Goal: Task Accomplishment & Management: Manage account settings

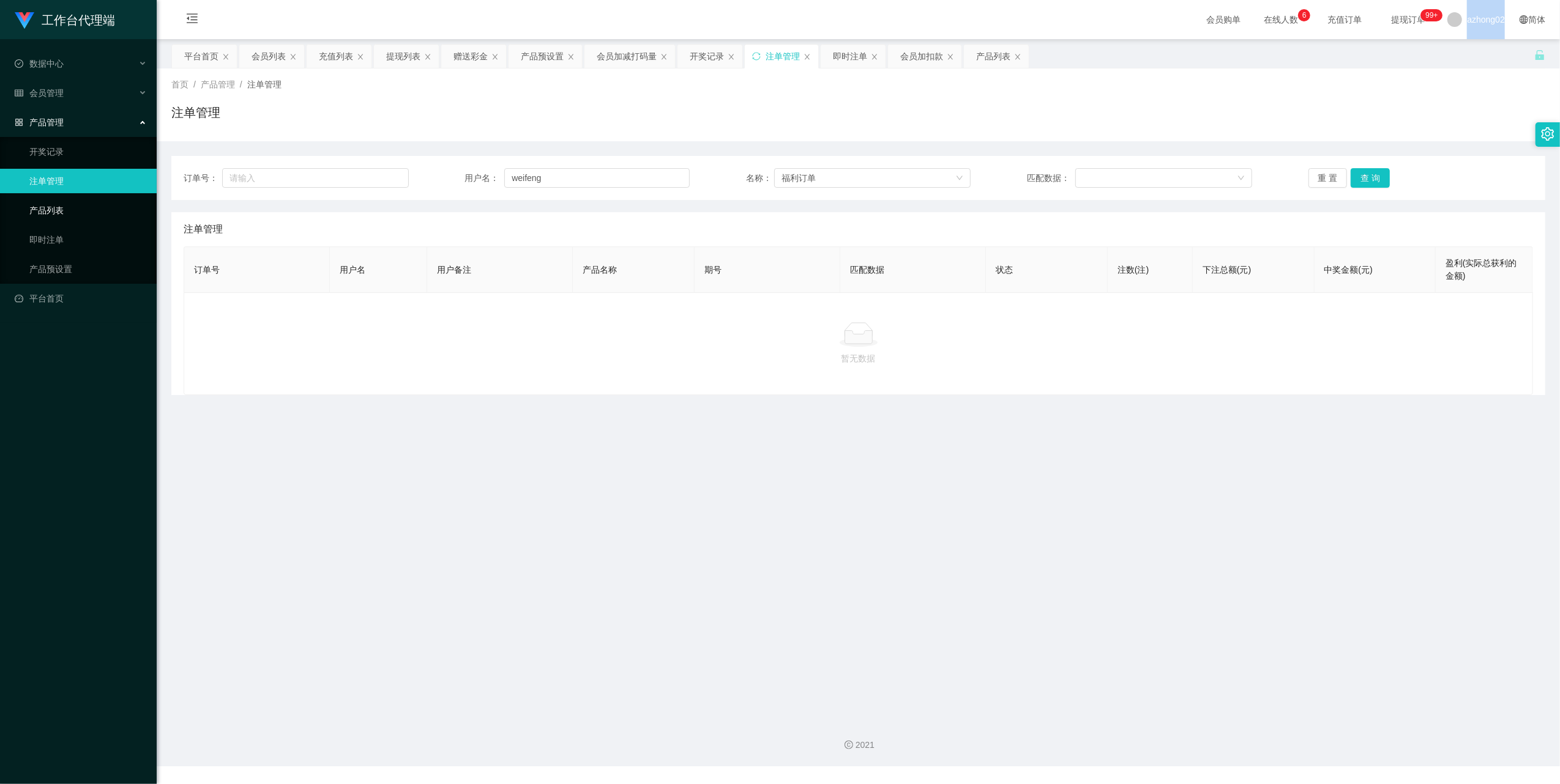
click at [51, 208] on link "产品列表" at bounding box center [87, 210] width 117 height 25
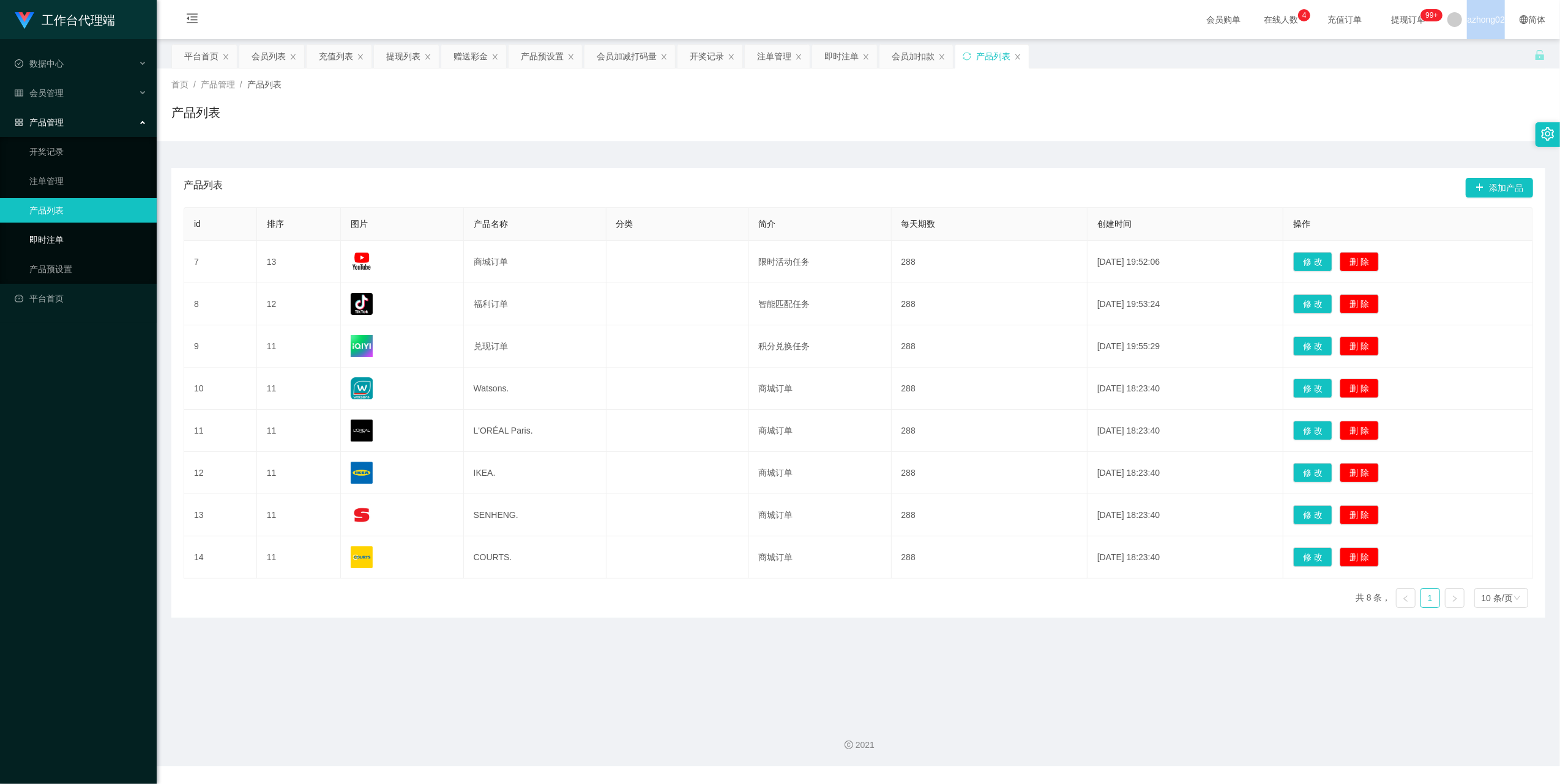
click at [57, 235] on link "即时注单" at bounding box center [87, 240] width 117 height 25
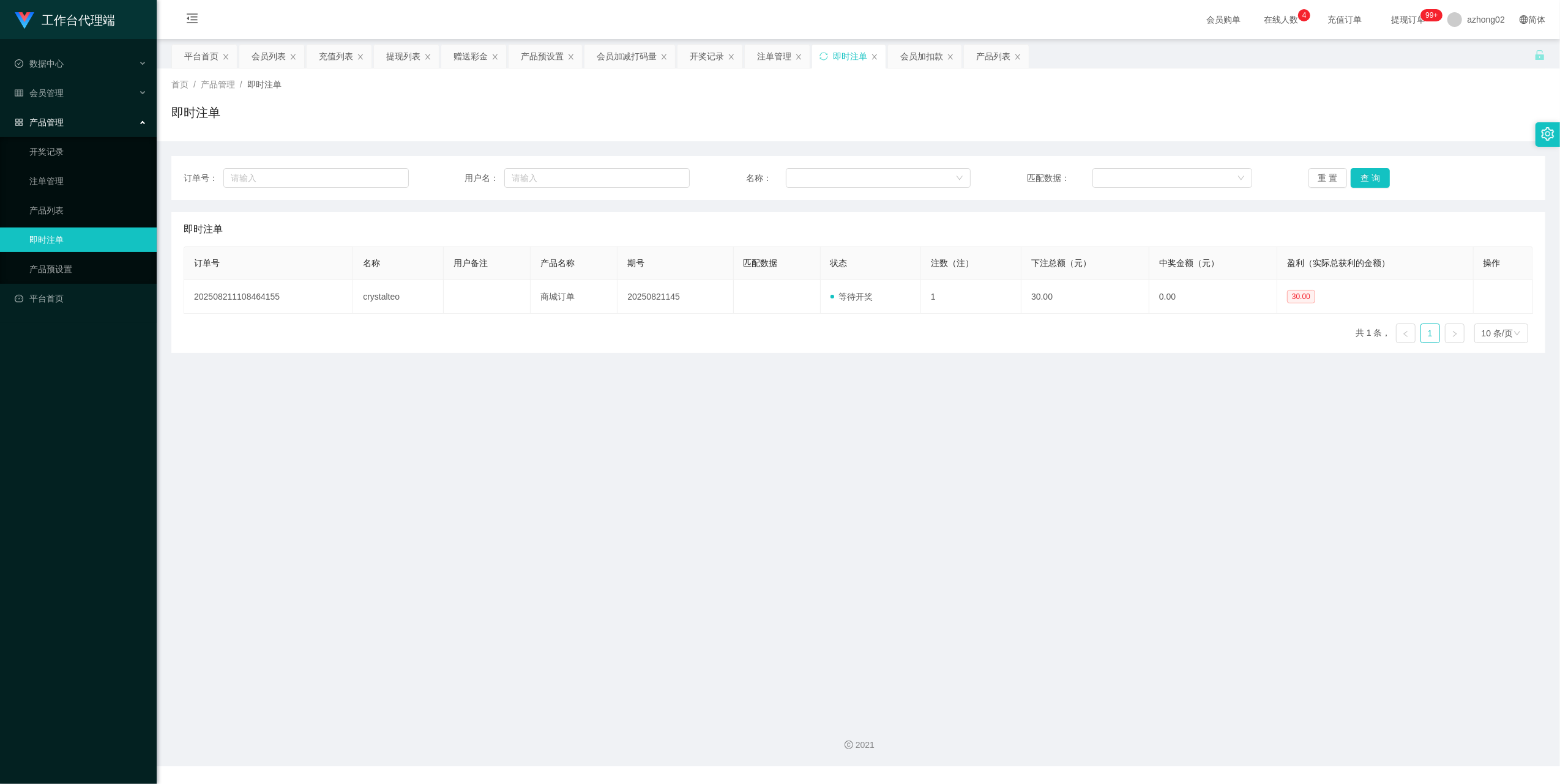
click at [51, 189] on ul "开奖记录 注单管理 产品列表 即时注单 产品预设置" at bounding box center [78, 210] width 157 height 147
click at [51, 98] on div "会员管理" at bounding box center [78, 93] width 157 height 25
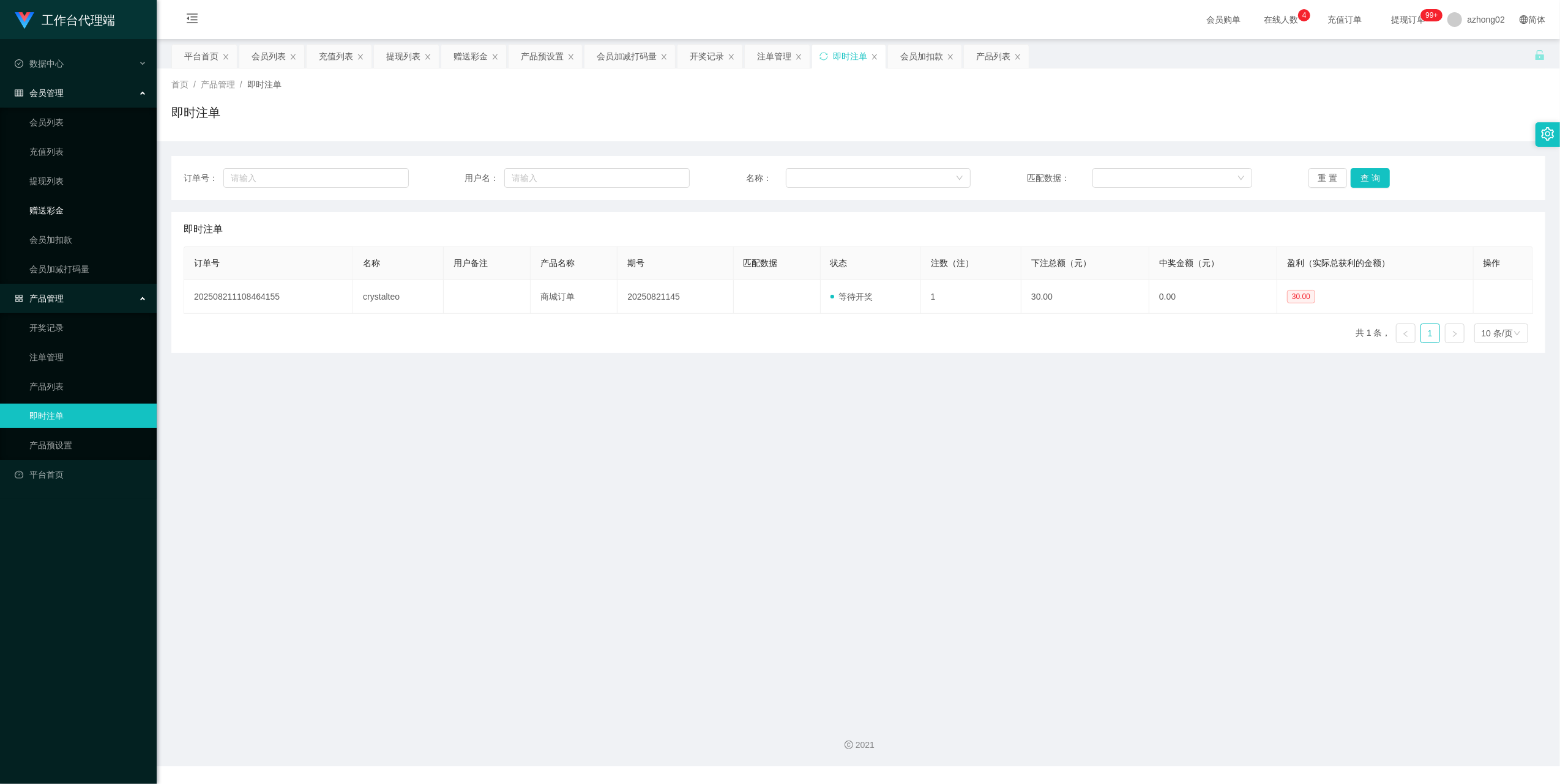
click at [52, 198] on link "赠送彩金" at bounding box center [87, 210] width 117 height 25
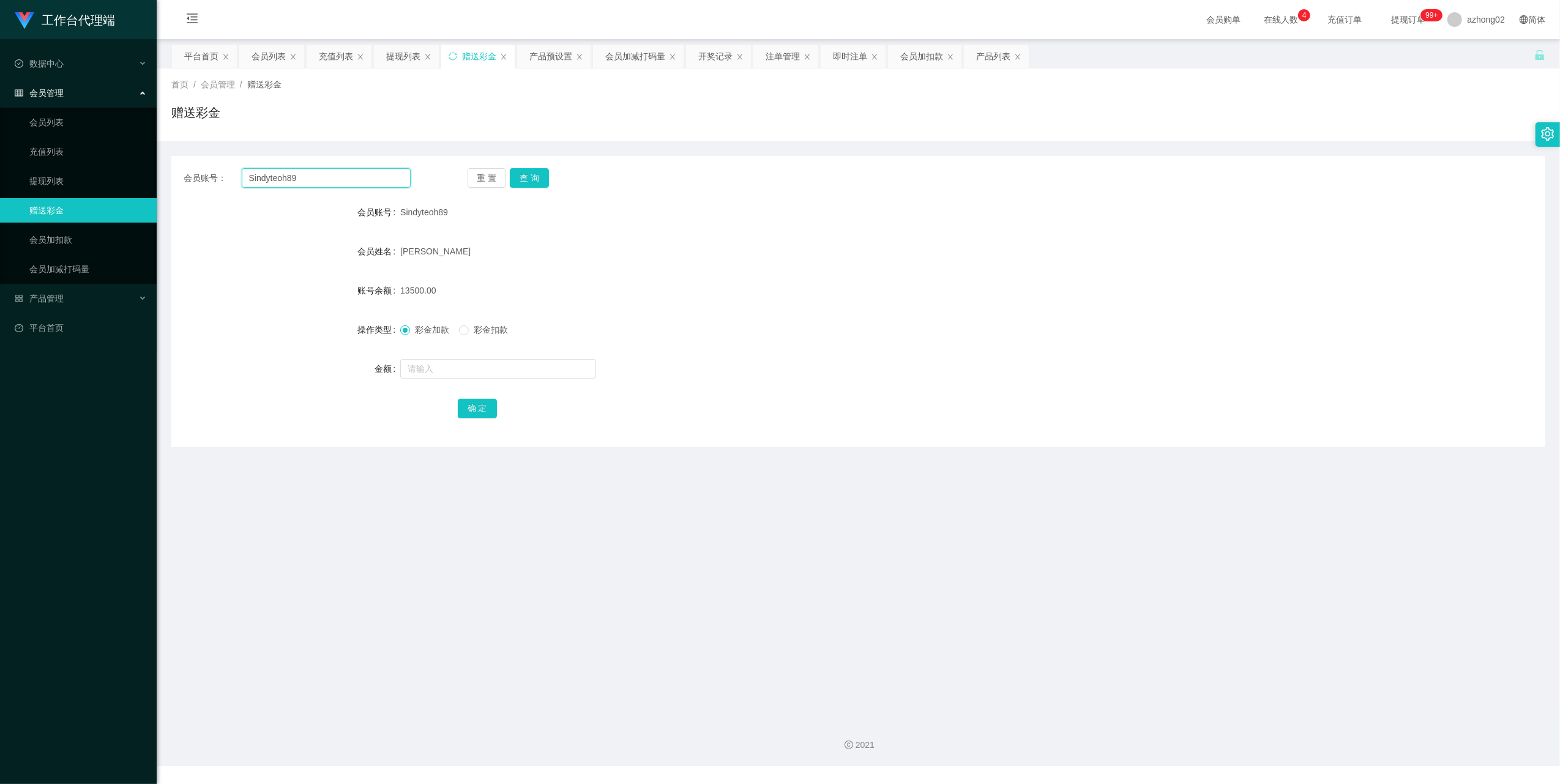
click at [318, 180] on input "Sindyteoh89" at bounding box center [326, 177] width 169 height 20
click at [521, 180] on button "查 询" at bounding box center [530, 177] width 39 height 20
click at [52, 92] on span "会员管理" at bounding box center [39, 93] width 49 height 9
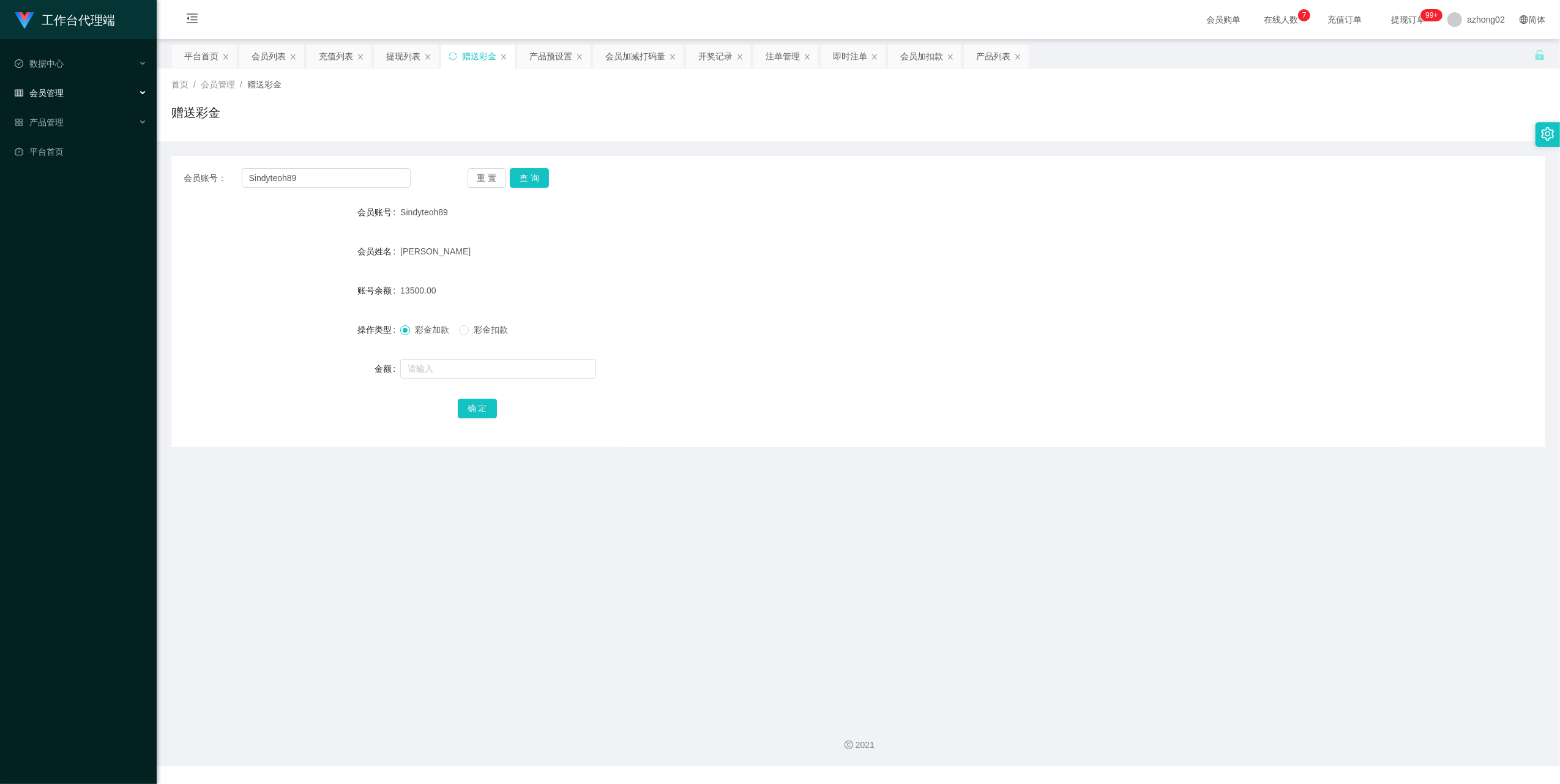
click at [59, 88] on span "会员管理" at bounding box center [39, 93] width 49 height 9
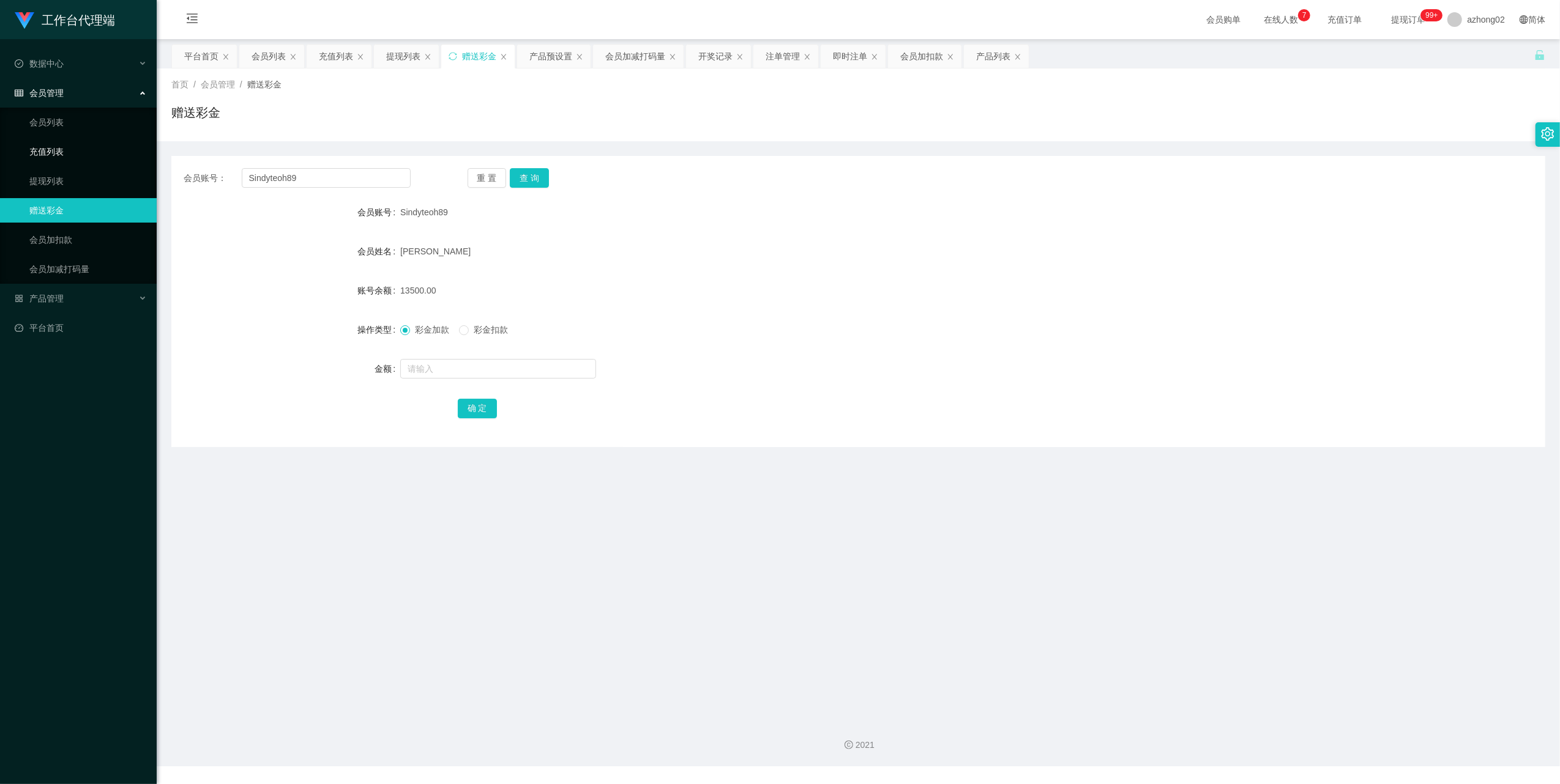
click at [57, 155] on link "充值列表" at bounding box center [87, 152] width 117 height 25
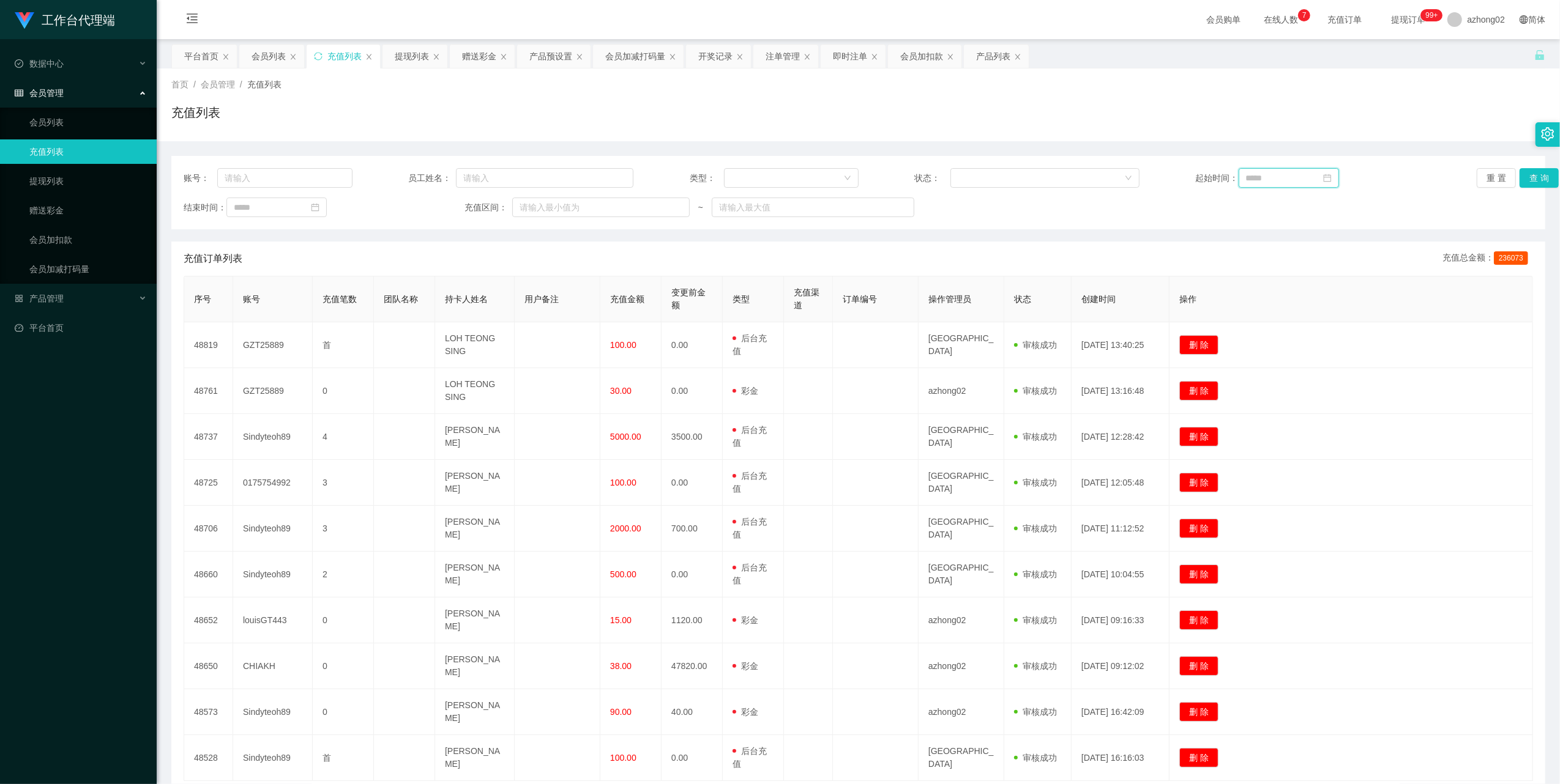
click at [1299, 187] on input at bounding box center [1288, 177] width 100 height 20
click at [1325, 363] on link "[DATE]" at bounding box center [1317, 362] width 27 height 23
type input "**********"
click at [203, 60] on div "平台首页" at bounding box center [201, 56] width 34 height 23
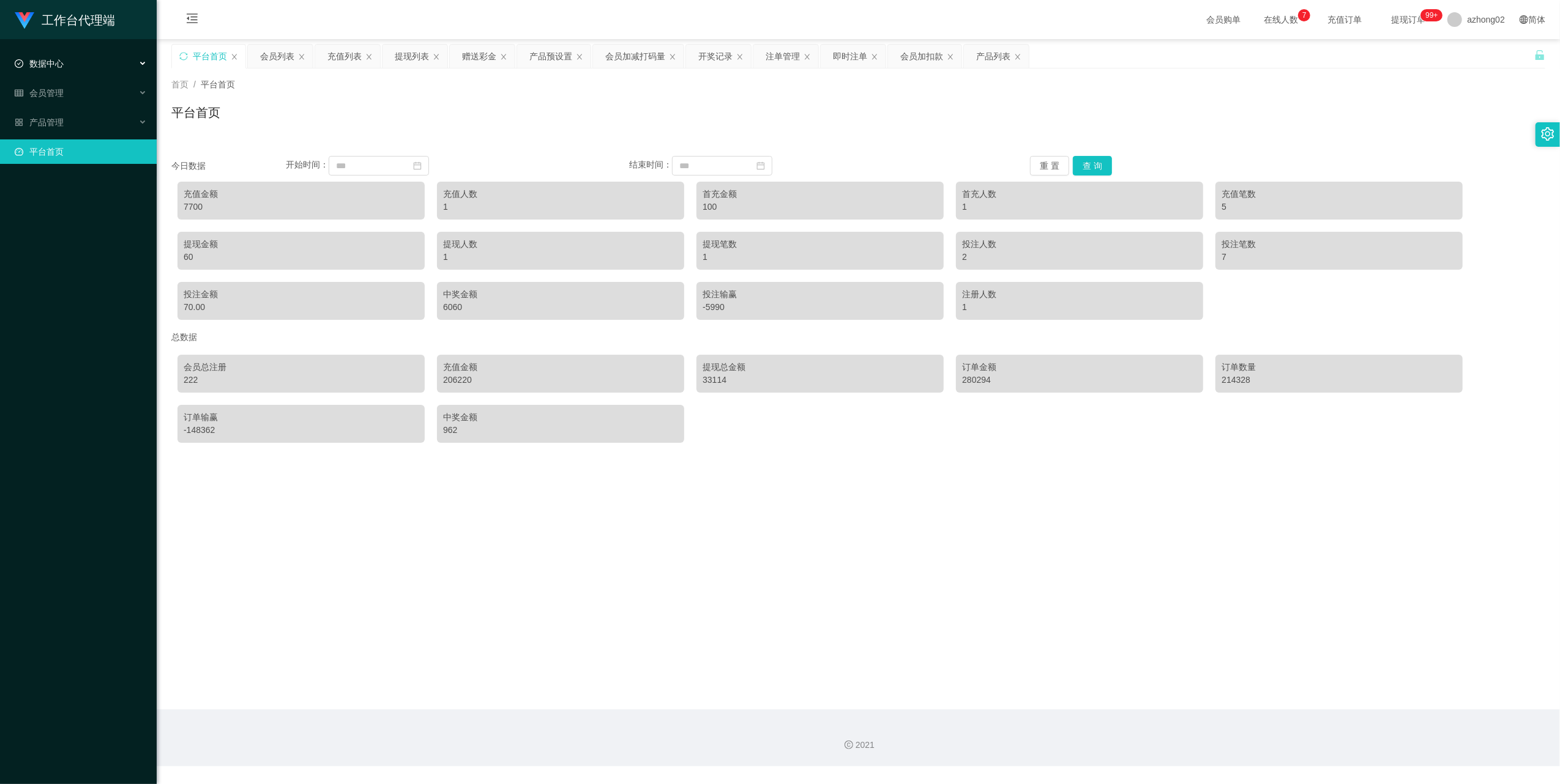
click at [59, 59] on span "数据中心" at bounding box center [39, 63] width 49 height 9
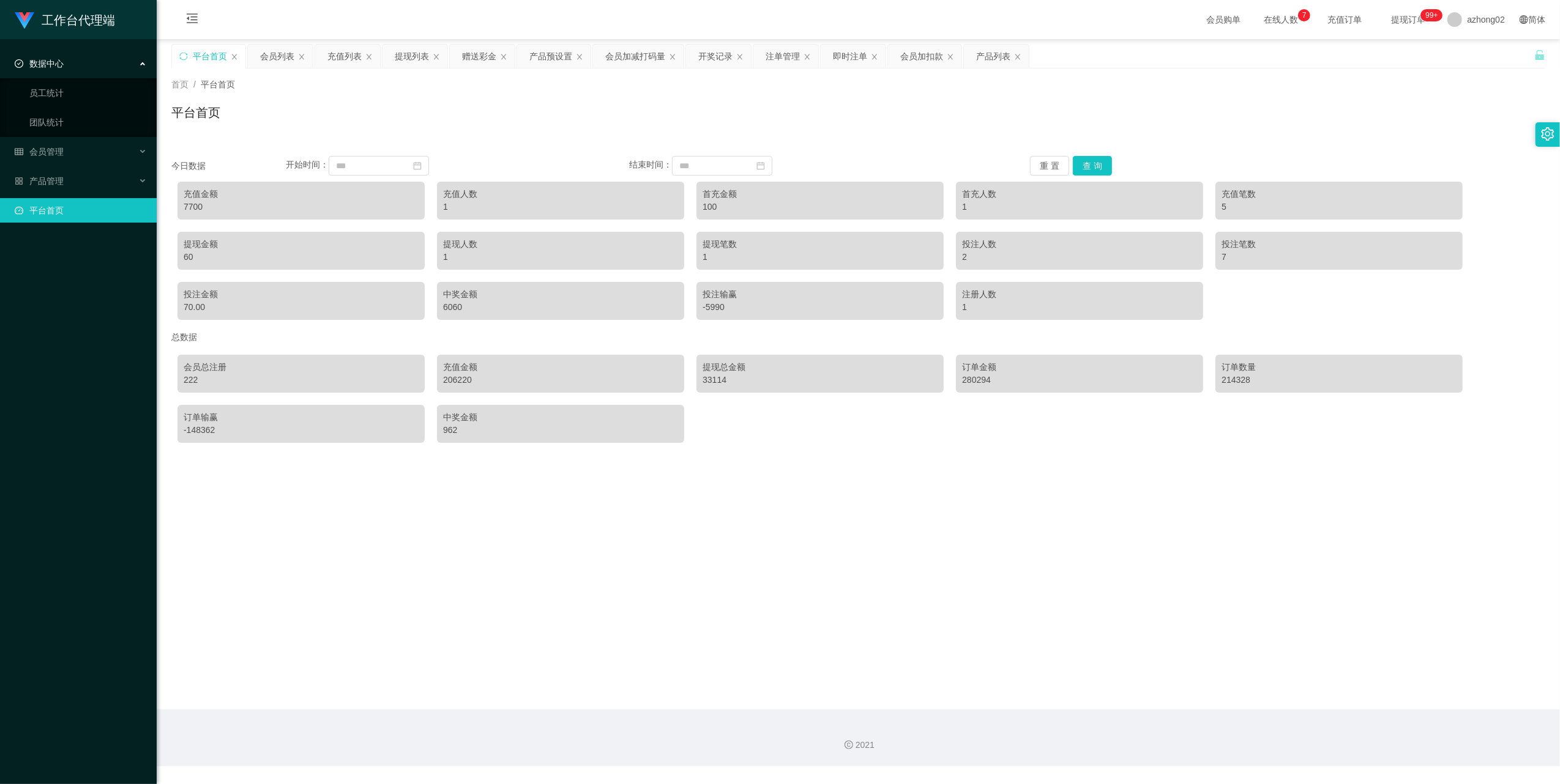
drag, startPoint x: 45, startPoint y: 66, endPoint x: 55, endPoint y: 87, distance: 23.3
click at [45, 65] on span "数据中心" at bounding box center [39, 63] width 49 height 9
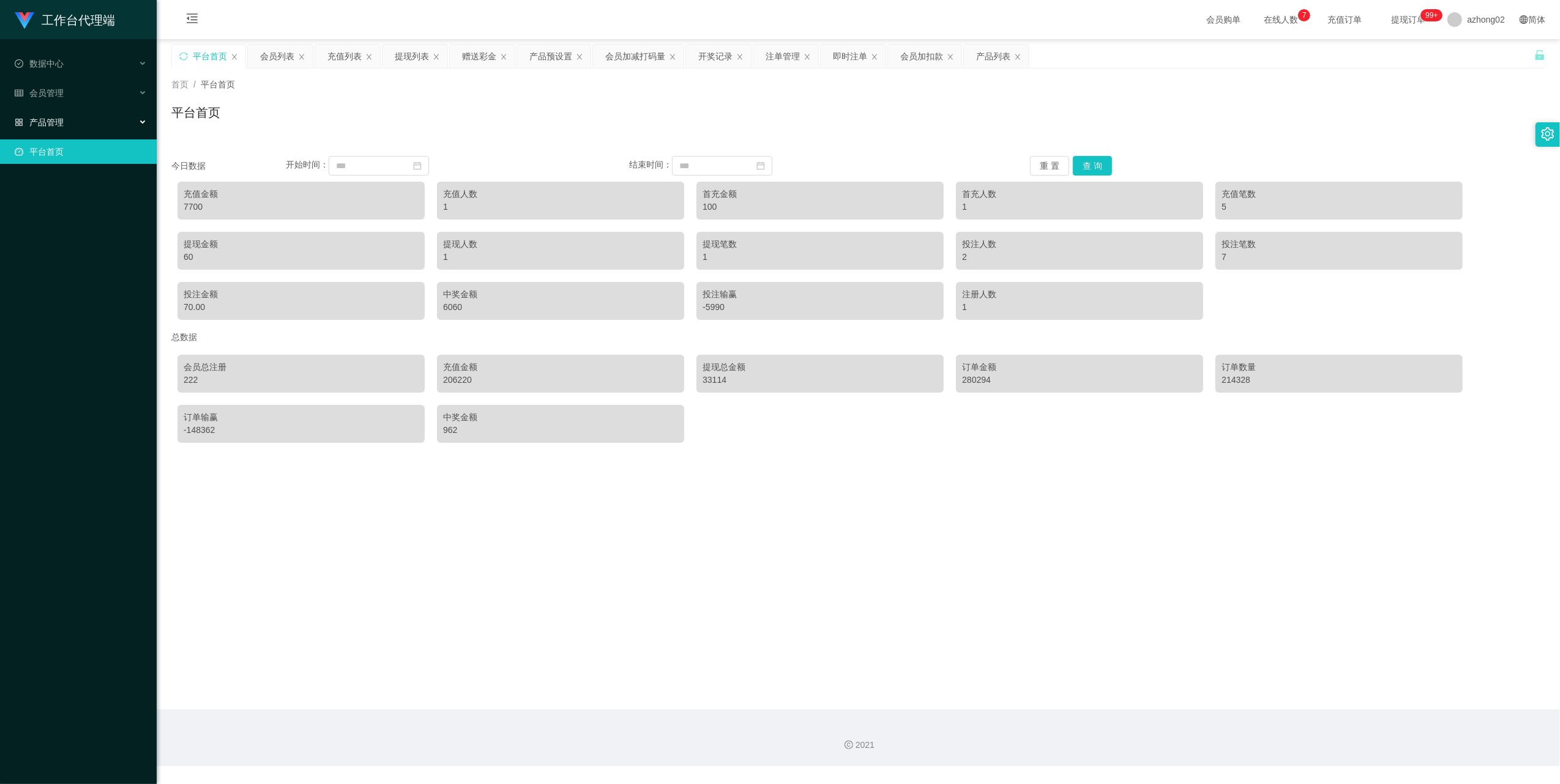
click at [57, 121] on span "产品管理" at bounding box center [39, 122] width 49 height 9
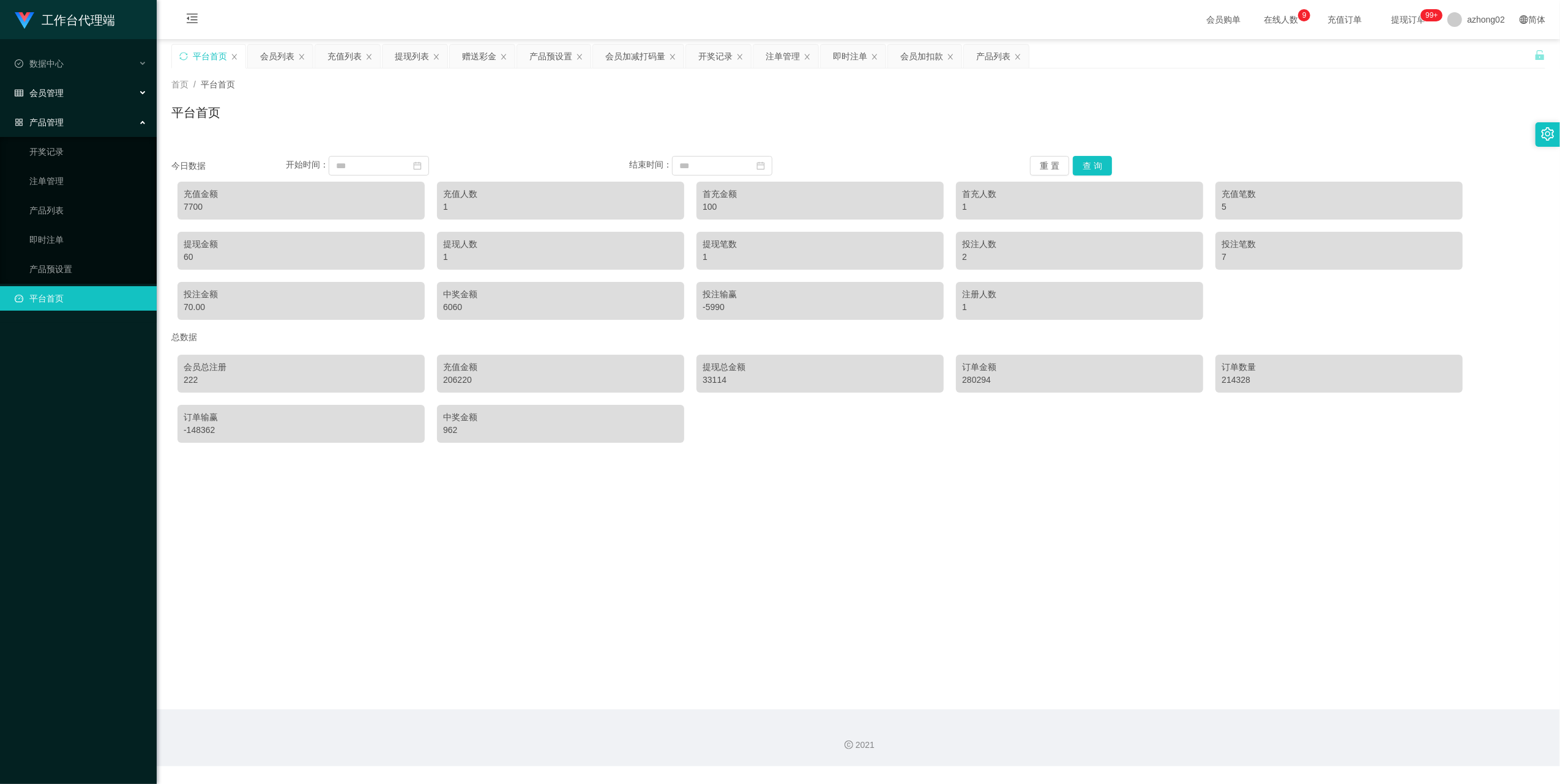
click at [62, 102] on div "会员管理" at bounding box center [78, 93] width 157 height 25
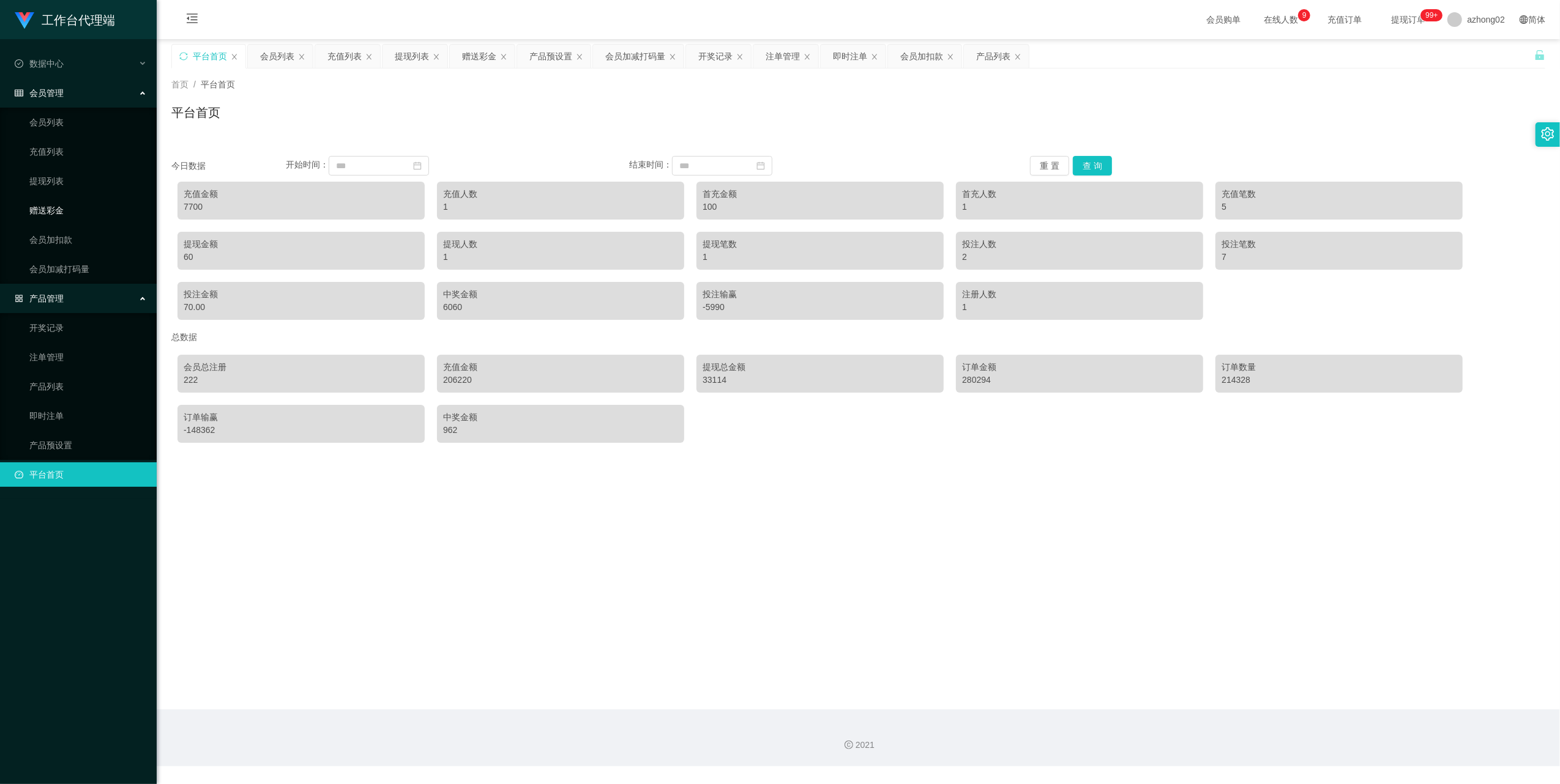
click at [59, 209] on link "赠送彩金" at bounding box center [87, 210] width 117 height 25
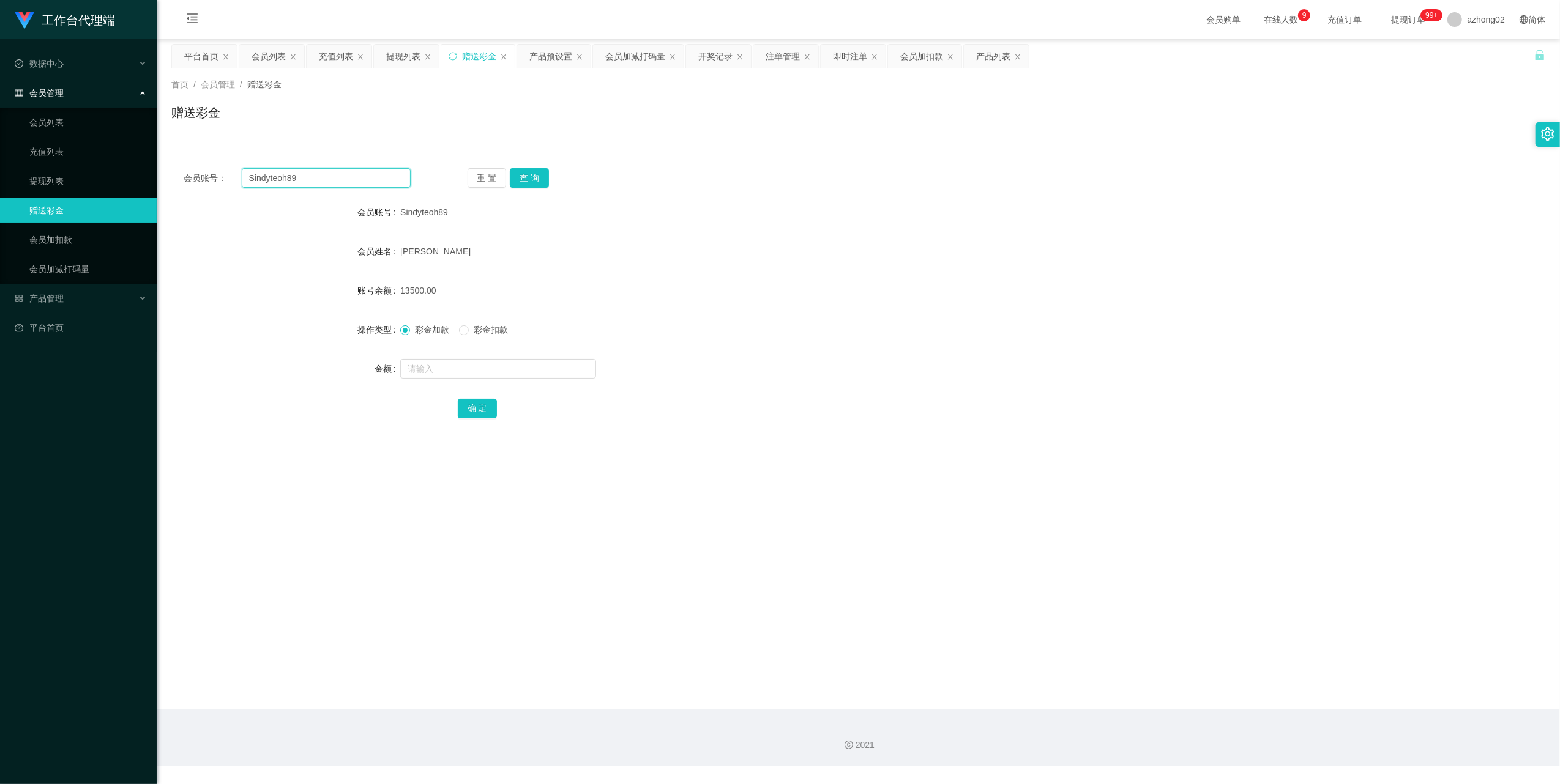
click at [375, 187] on input "Sindyteoh89" at bounding box center [326, 177] width 169 height 20
paste input "GZT258"
type input "GZT25889"
drag, startPoint x: 527, startPoint y: 181, endPoint x: 515, endPoint y: 241, distance: 61.2
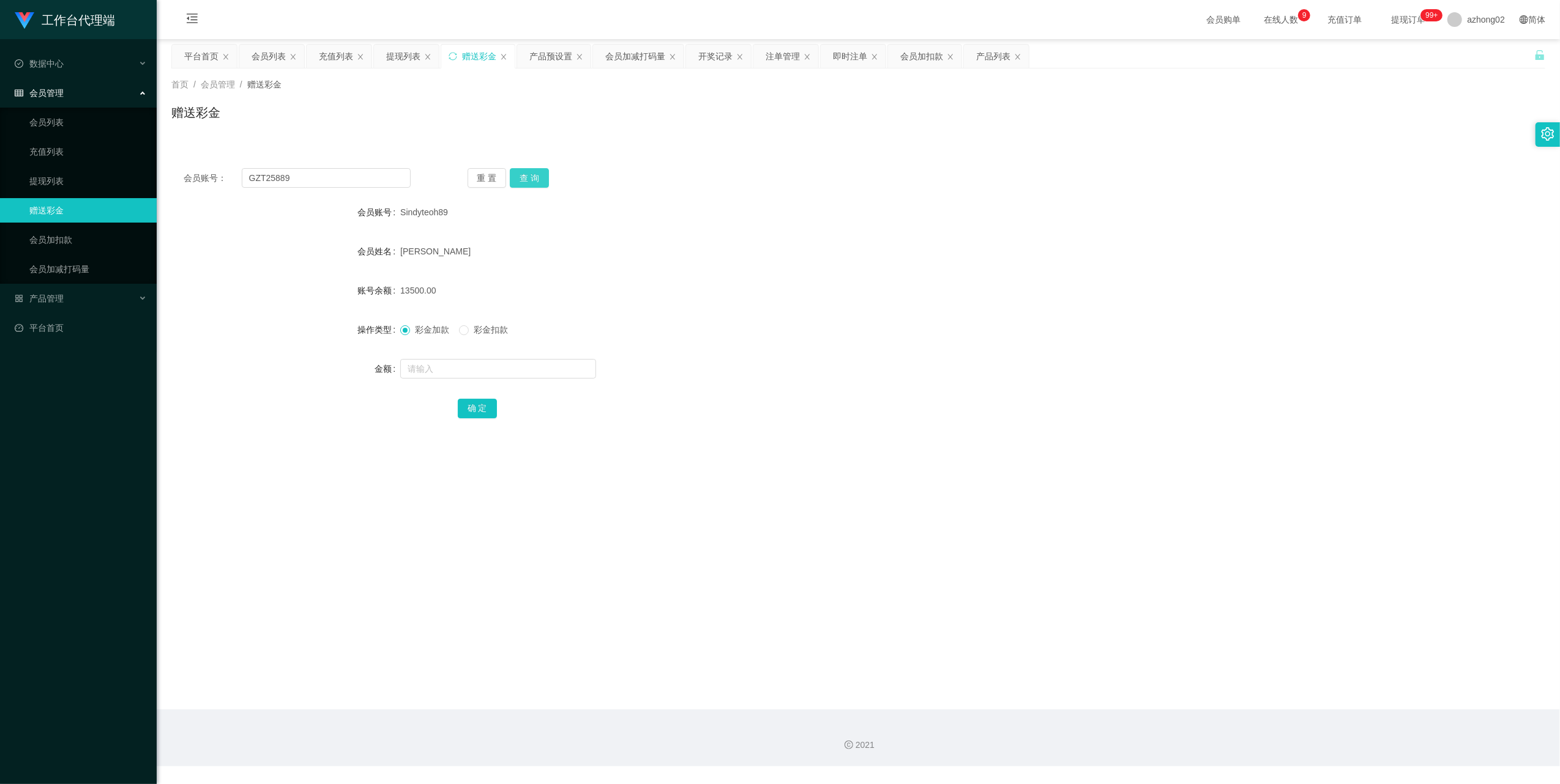
click at [529, 180] on button "查 询" at bounding box center [530, 177] width 39 height 20
click at [292, 185] on input "GZT25889" at bounding box center [326, 177] width 169 height 20
click at [59, 247] on link "会员加扣款" at bounding box center [87, 240] width 117 height 25
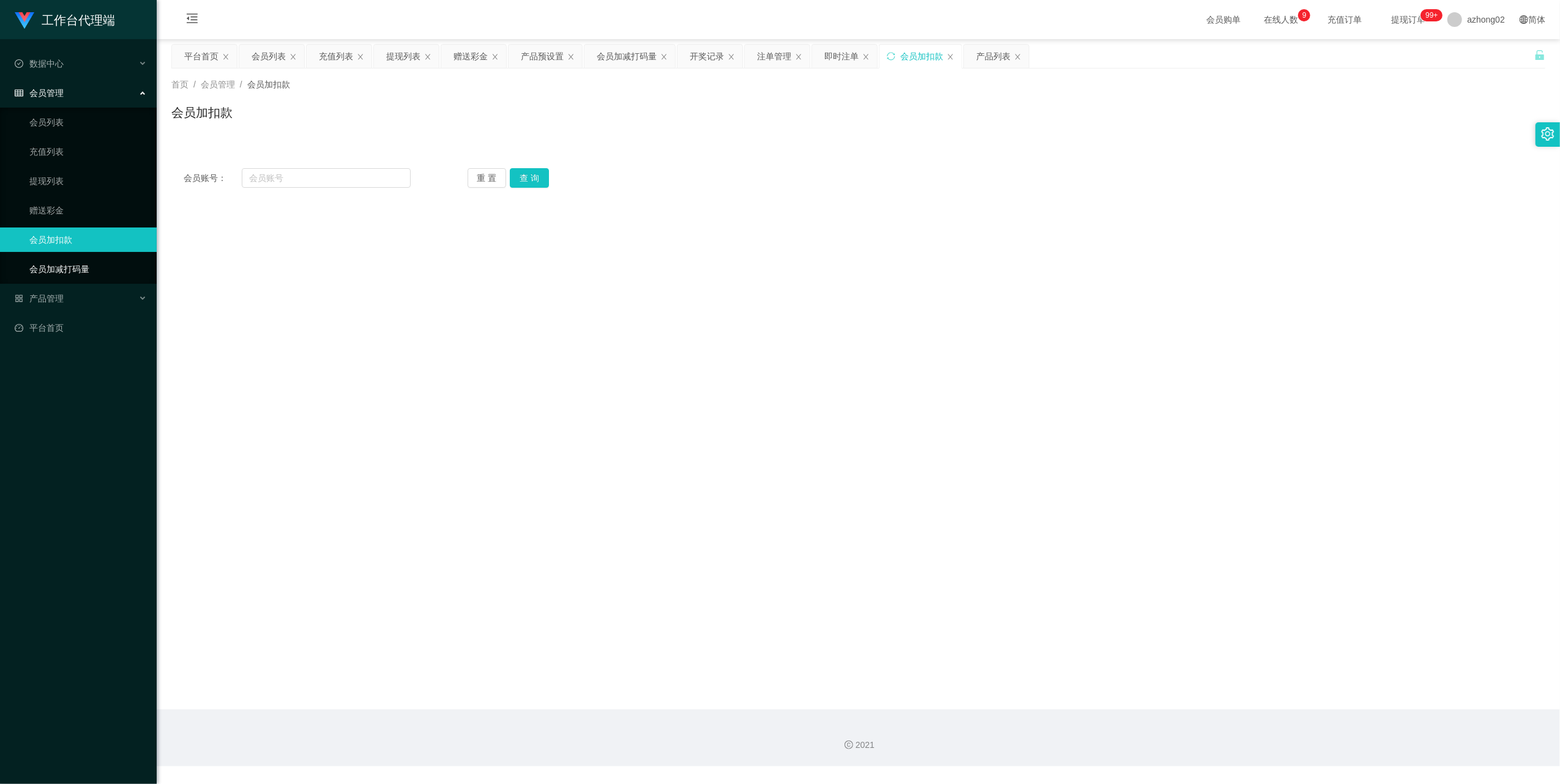
click at [63, 264] on link "会员加减打码量" at bounding box center [87, 269] width 117 height 25
click at [57, 296] on span "产品管理" at bounding box center [39, 298] width 49 height 9
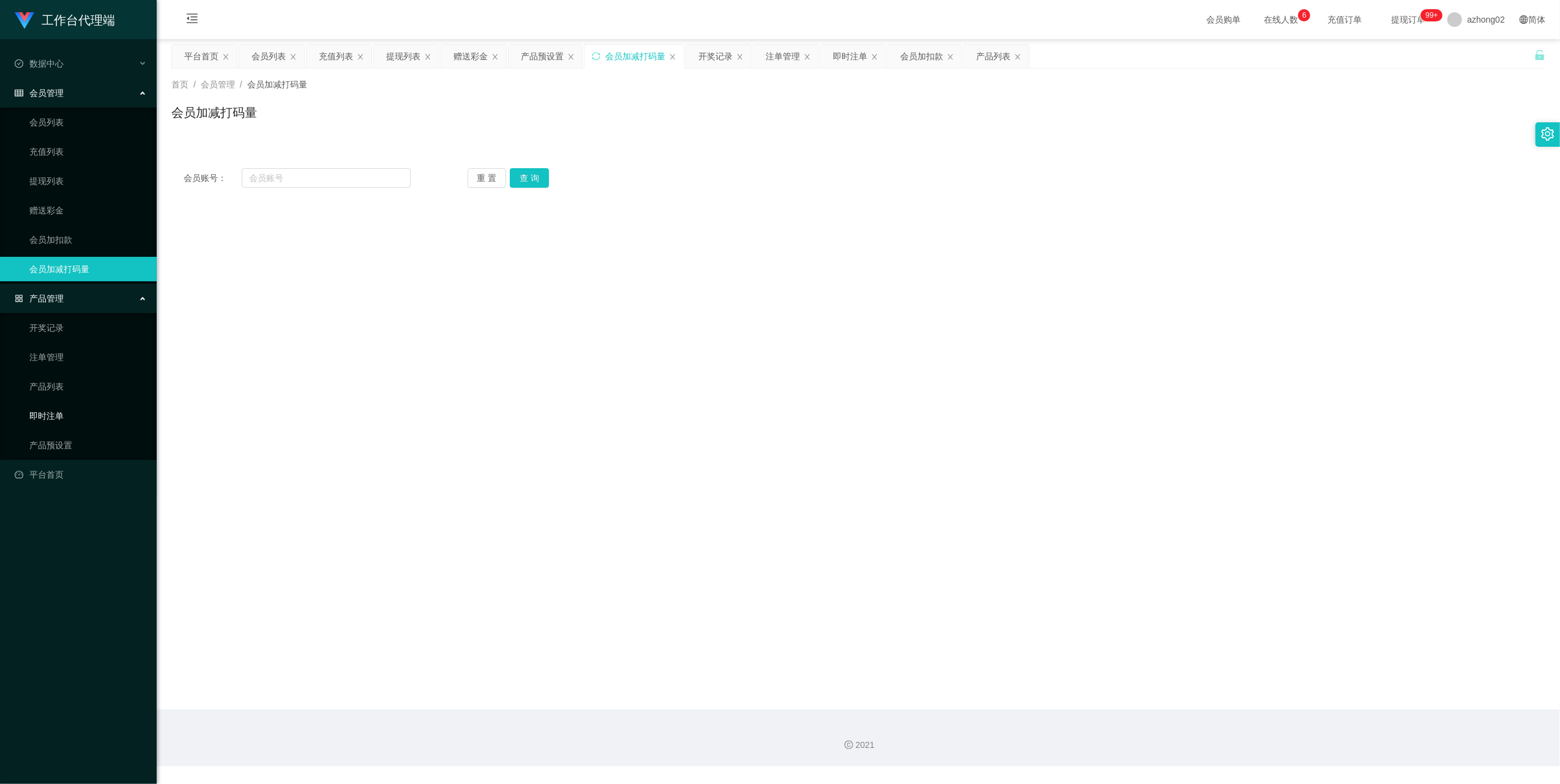
click at [57, 414] on link "即时注单" at bounding box center [87, 416] width 117 height 25
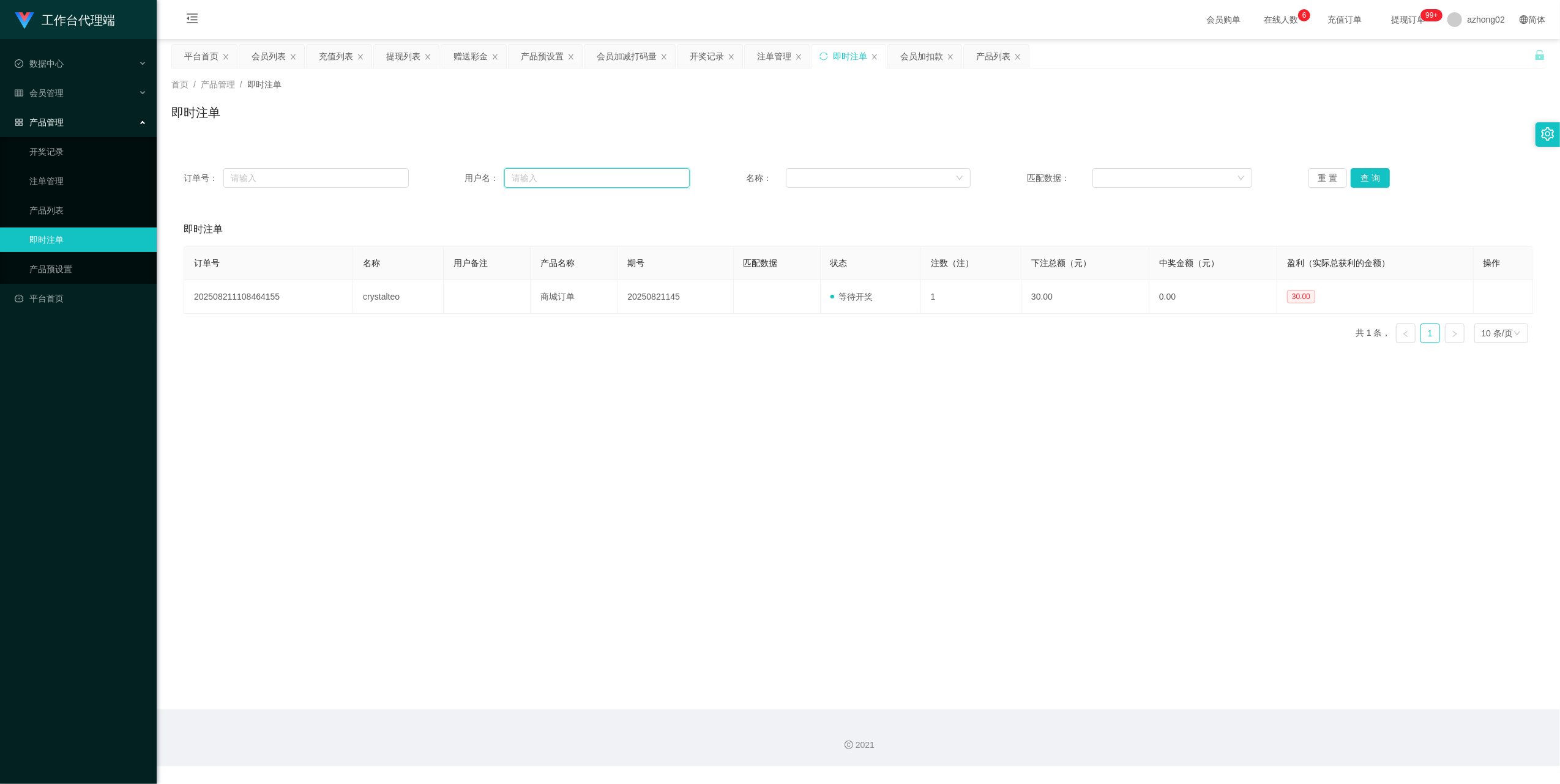
click at [580, 177] on input "text" at bounding box center [597, 177] width 185 height 20
paste input "GZT25889"
type input "GZT25889"
click at [1377, 183] on button "查 询" at bounding box center [1371, 177] width 39 height 20
click at [564, 184] on input "GZT25889" at bounding box center [597, 177] width 185 height 20
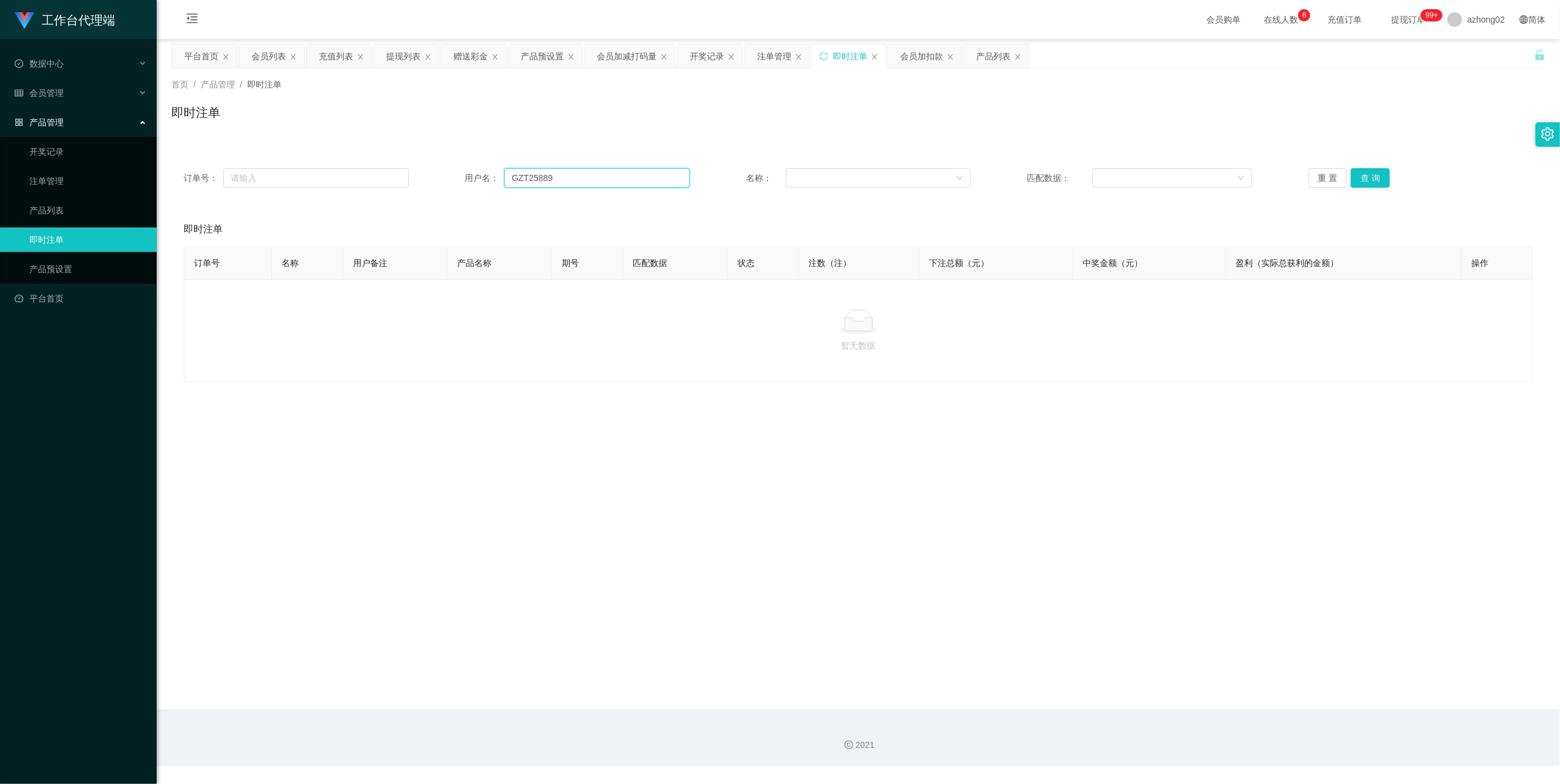
click at [564, 184] on input "GZT25889" at bounding box center [597, 177] width 185 height 20
click at [1359, 171] on button "查 询" at bounding box center [1371, 177] width 39 height 20
click at [71, 243] on link "即时注单" at bounding box center [87, 240] width 117 height 25
click at [64, 183] on link "注单管理" at bounding box center [87, 181] width 117 height 25
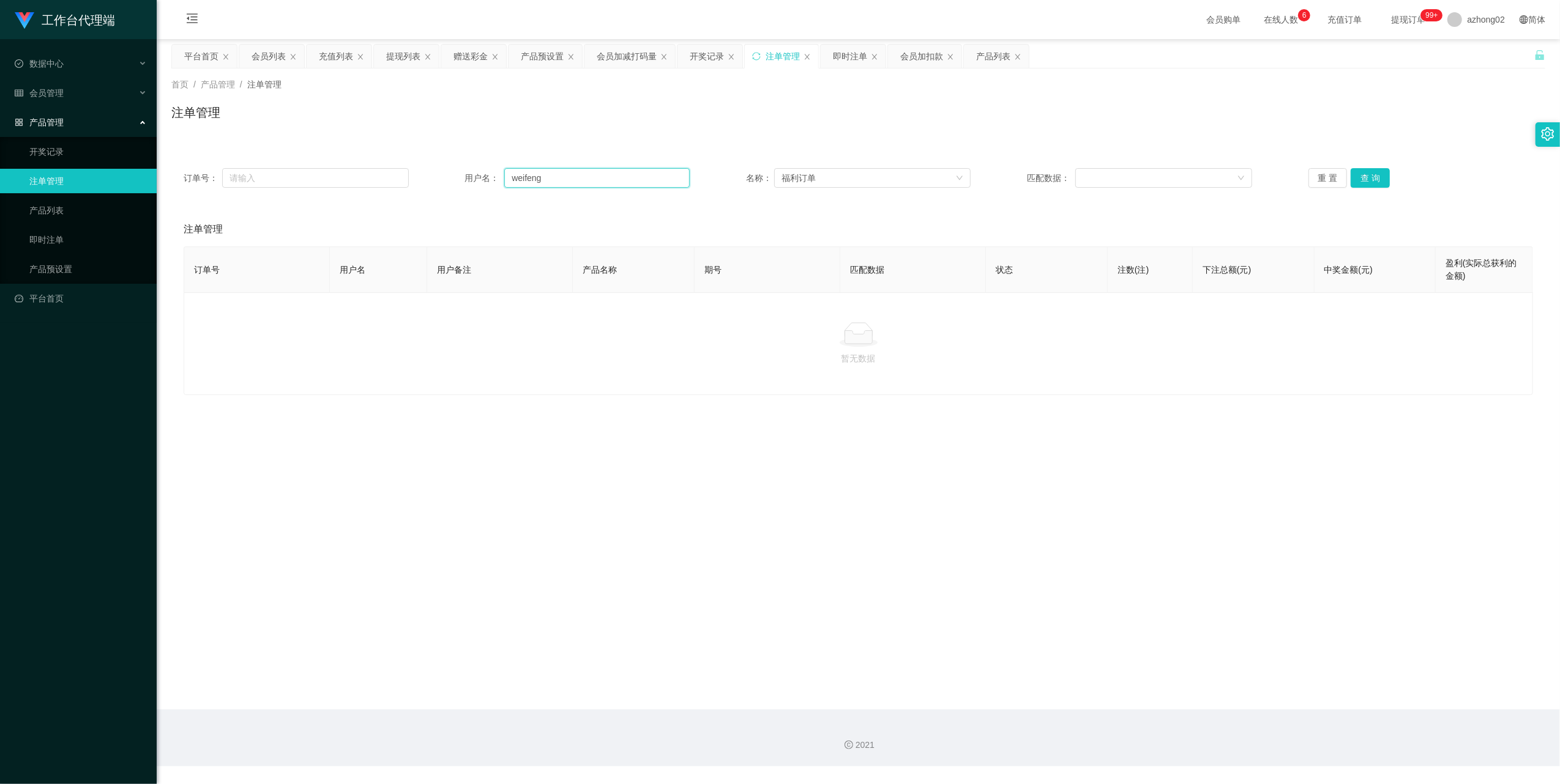
click at [588, 183] on input "weifeng" at bounding box center [597, 177] width 185 height 20
paste input "GZT25889"
type input "GZT25889"
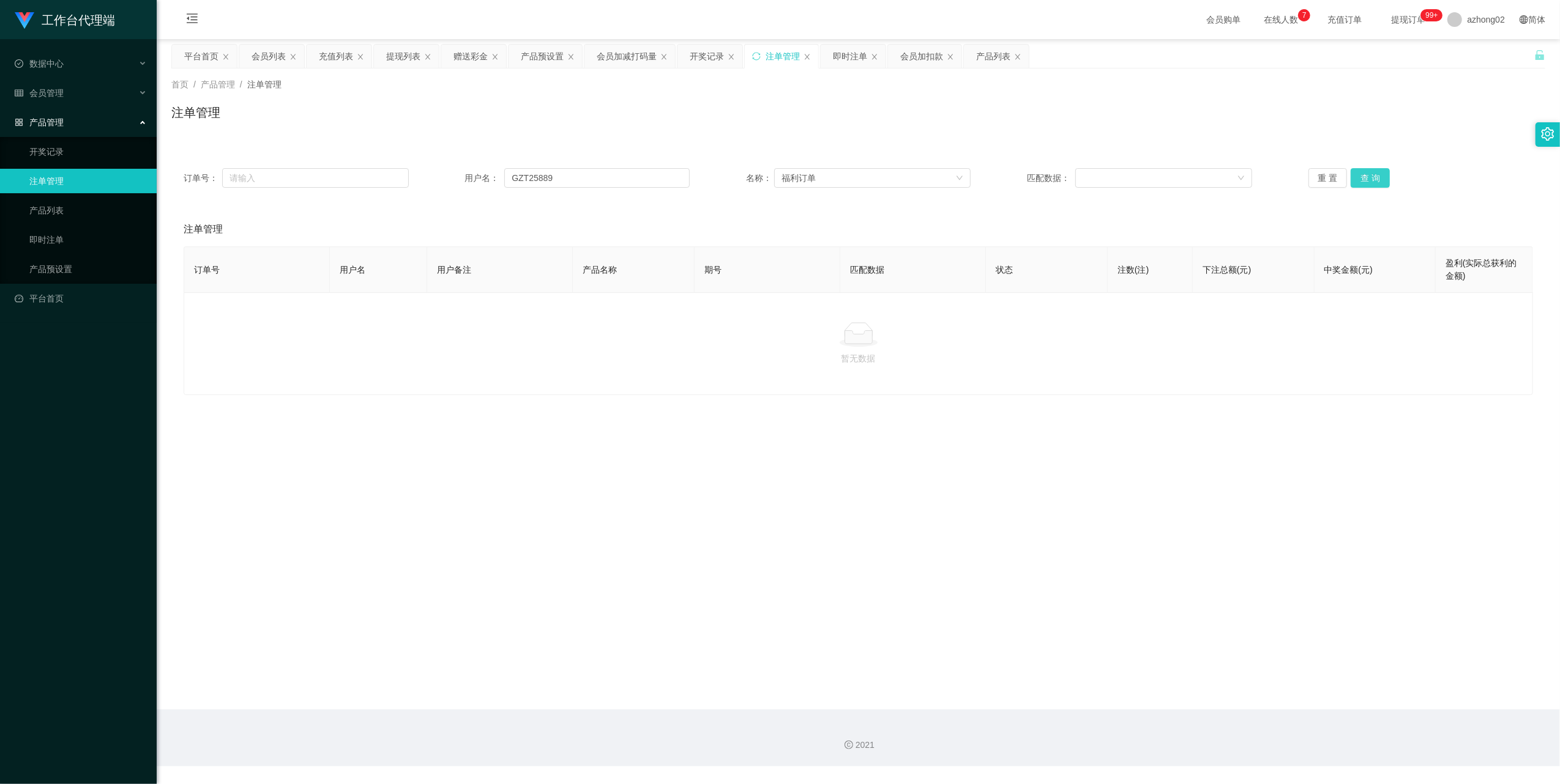
click at [1365, 172] on button "查 询" at bounding box center [1371, 177] width 39 height 20
click at [1368, 179] on button "查 询" at bounding box center [1371, 177] width 39 height 20
click at [1368, 179] on div "重 置 查 询" at bounding box center [1420, 177] width 225 height 20
click at [1368, 179] on button "查 询" at bounding box center [1371, 177] width 39 height 20
click at [1368, 179] on div "重 置 查 询" at bounding box center [1420, 177] width 225 height 20
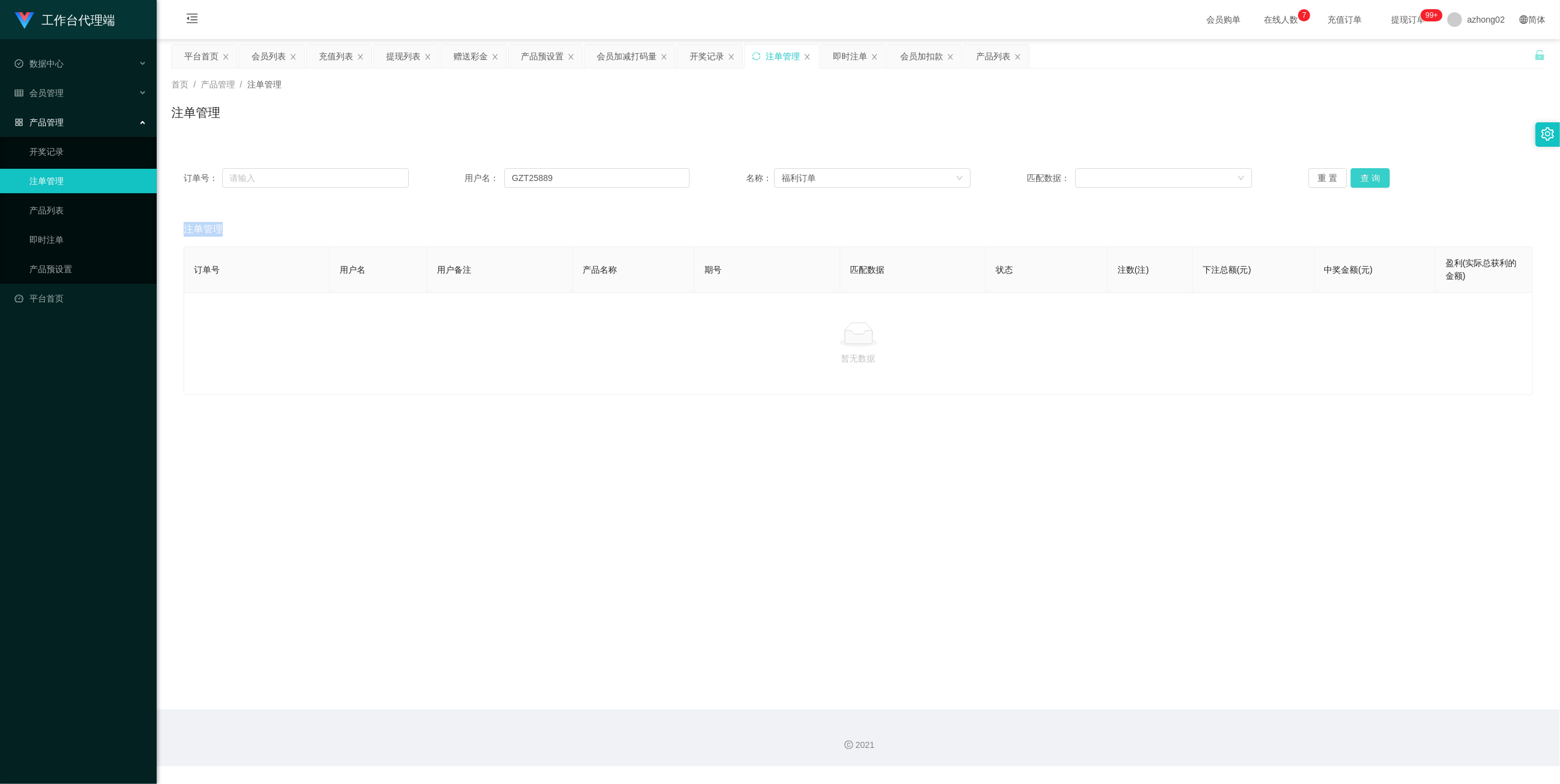
click at [1368, 179] on button "查 询" at bounding box center [1371, 177] width 39 height 20
click at [1368, 179] on div "重 置 查 询" at bounding box center [1420, 177] width 225 height 20
click at [1368, 179] on button "查 询" at bounding box center [1371, 177] width 39 height 20
click at [1368, 179] on div "重 置 查 询" at bounding box center [1420, 177] width 225 height 20
click at [1368, 179] on button "查 询" at bounding box center [1371, 177] width 39 height 20
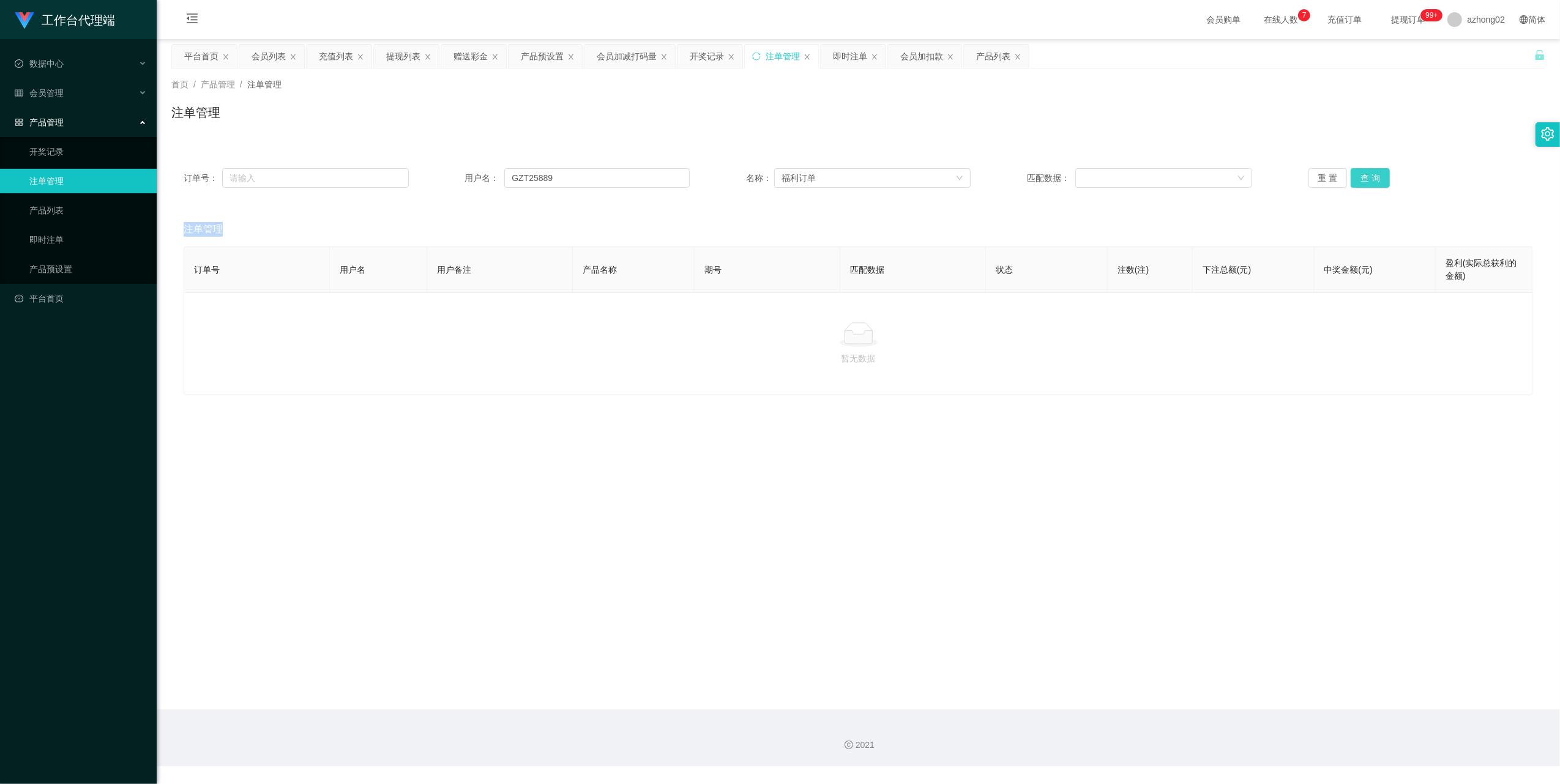
click at [1368, 179] on div "重 置 查 询" at bounding box center [1420, 177] width 225 height 20
click at [1368, 179] on button "查 询" at bounding box center [1371, 177] width 39 height 20
click at [1368, 179] on div "重 置 查 询" at bounding box center [1420, 177] width 225 height 20
click at [1368, 179] on button "查 询" at bounding box center [1371, 177] width 39 height 20
click at [1368, 179] on div "重 置 查 询" at bounding box center [1420, 177] width 225 height 20
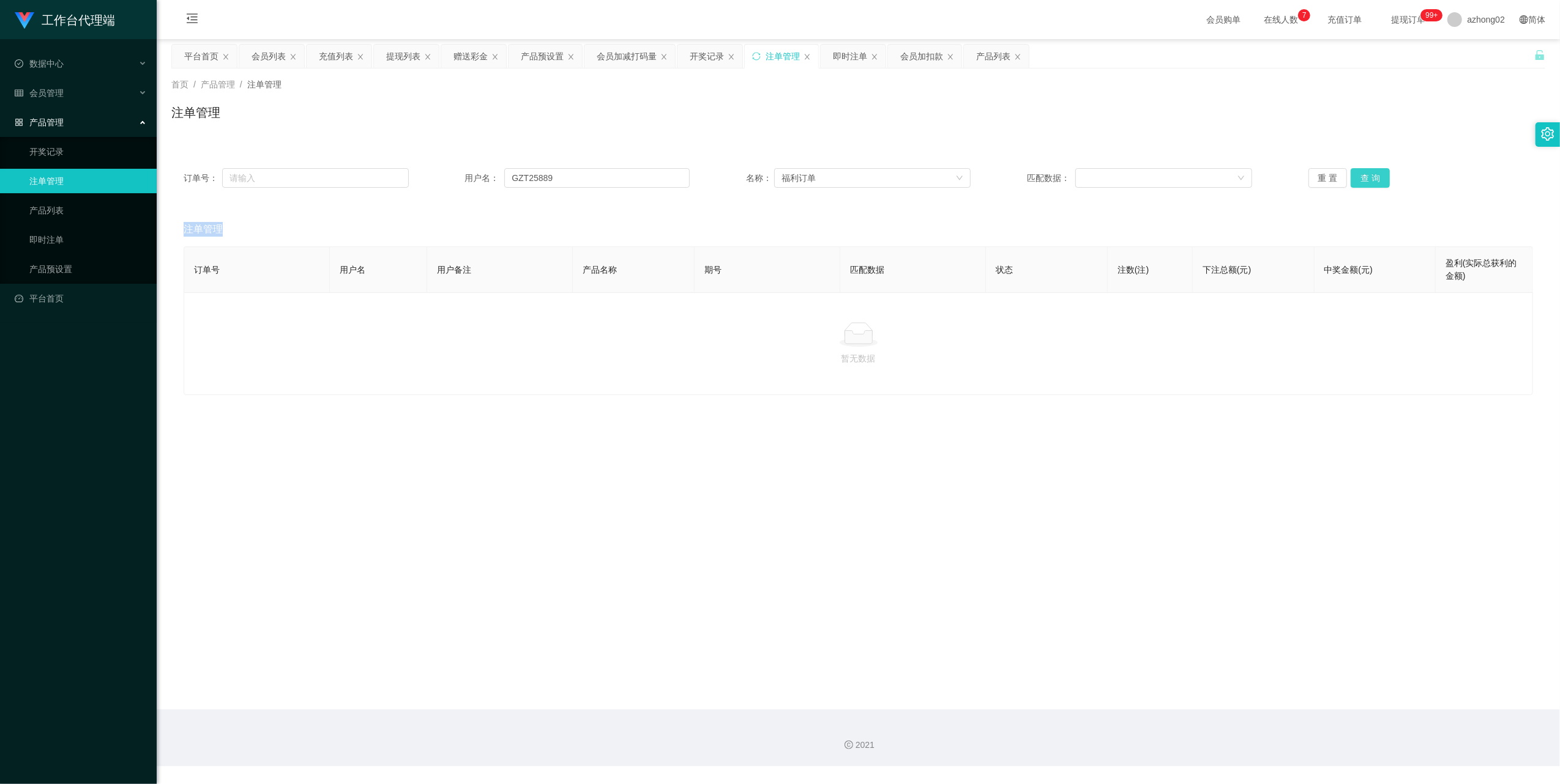
click at [1368, 179] on button "查 询" at bounding box center [1371, 177] width 39 height 20
click at [1368, 179] on div "重 置 查 询" at bounding box center [1420, 177] width 225 height 20
click at [1368, 179] on button "查 询" at bounding box center [1371, 177] width 39 height 20
click at [1368, 179] on div "重 置 查 询" at bounding box center [1420, 177] width 225 height 20
click at [1368, 179] on button "查 询" at bounding box center [1371, 177] width 39 height 20
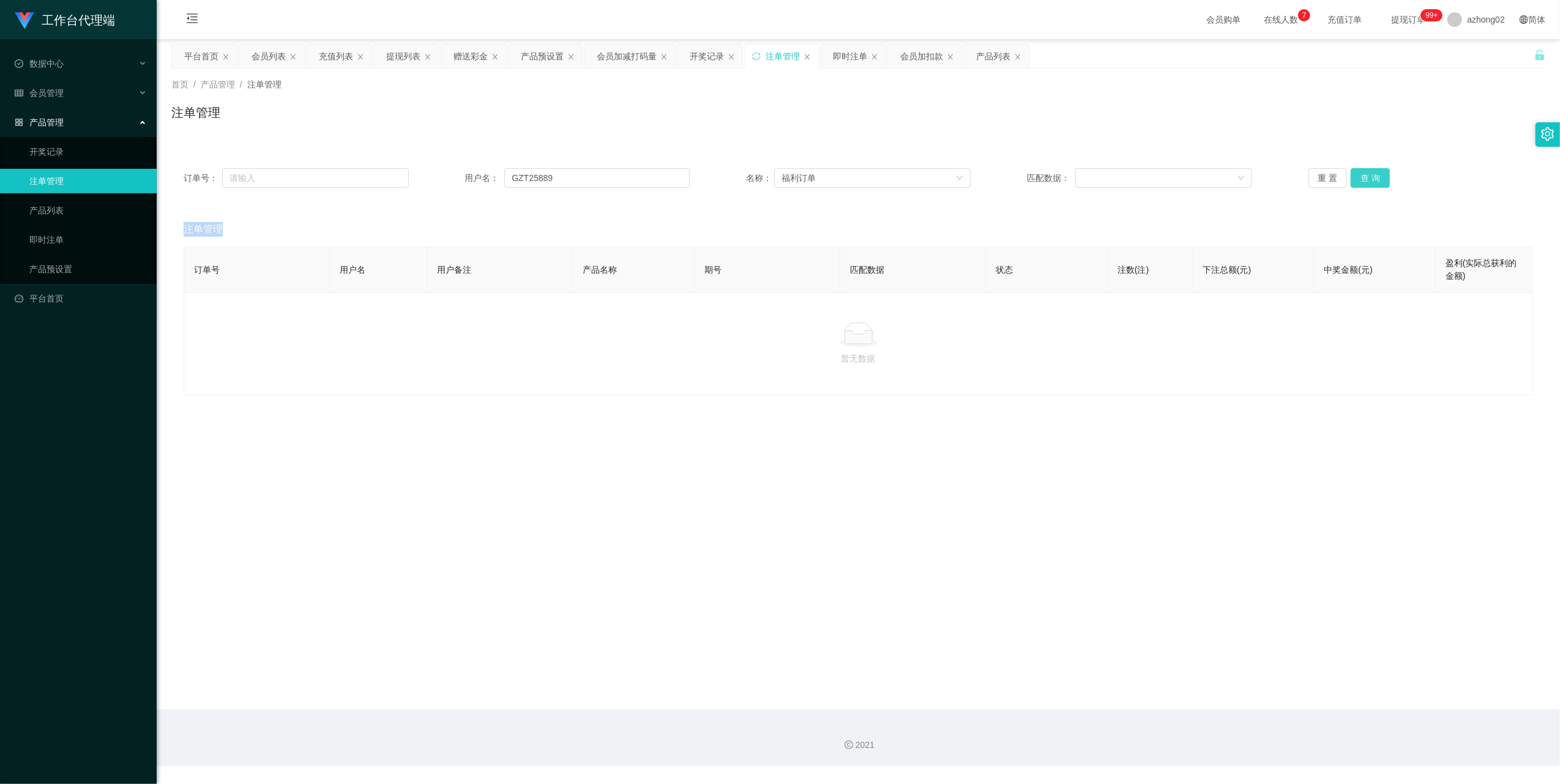
click at [1368, 179] on div "重 置 查 询" at bounding box center [1420, 177] width 225 height 20
click at [1368, 179] on button "查 询" at bounding box center [1371, 177] width 39 height 20
click at [1368, 179] on div "重 置 查 询" at bounding box center [1420, 177] width 225 height 20
click at [1368, 179] on button "查 询" at bounding box center [1371, 177] width 39 height 20
click at [1368, 179] on div "重 置 查 询" at bounding box center [1420, 177] width 225 height 20
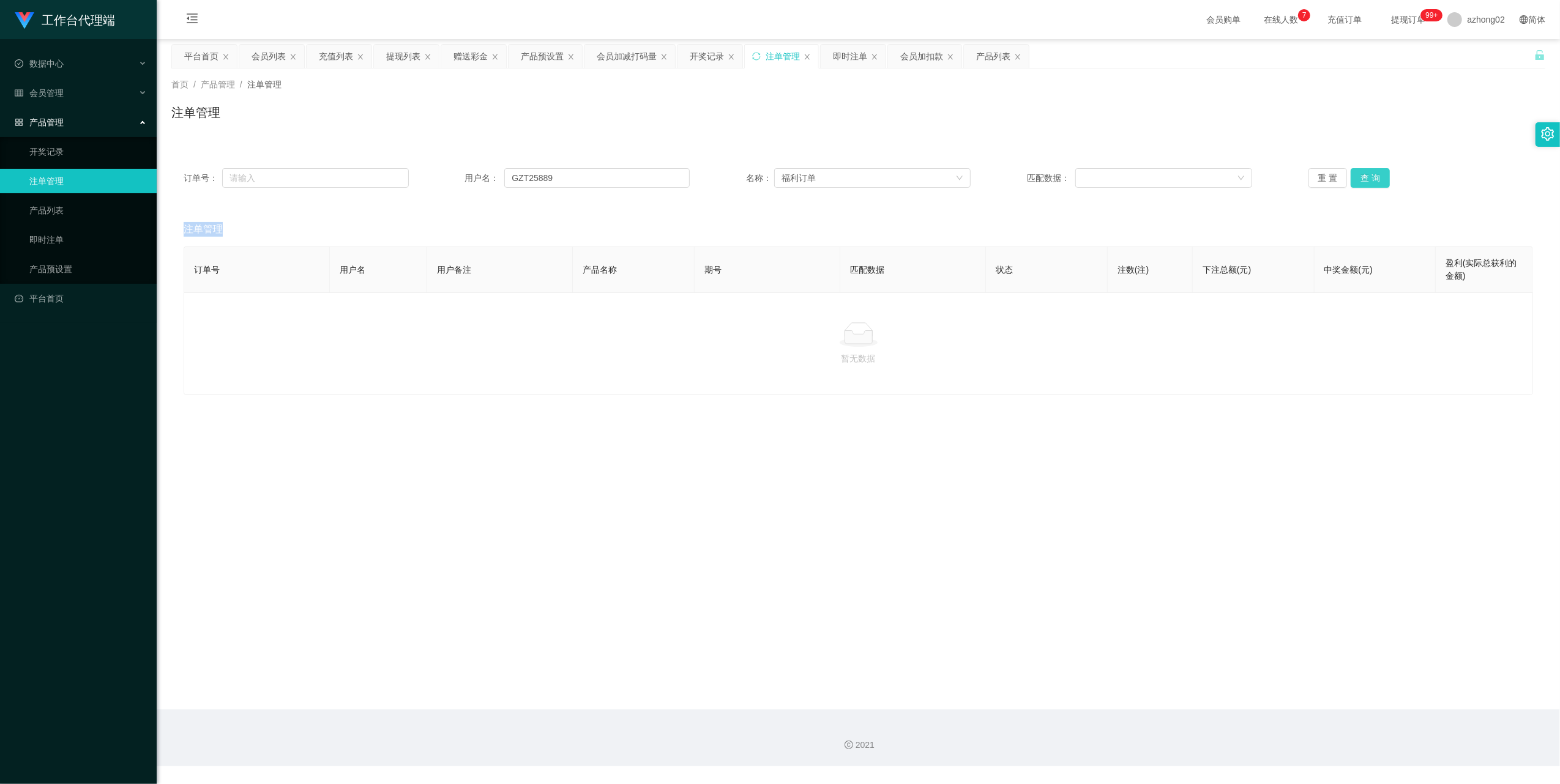
click at [1368, 179] on button "查 询" at bounding box center [1371, 177] width 39 height 20
click at [1368, 179] on div "重 置 查 询" at bounding box center [1420, 177] width 225 height 20
click at [1368, 179] on button "查 询" at bounding box center [1371, 177] width 39 height 20
click at [1368, 179] on div "重 置 查 询" at bounding box center [1420, 177] width 225 height 20
click at [1368, 179] on button "查 询" at bounding box center [1371, 177] width 39 height 20
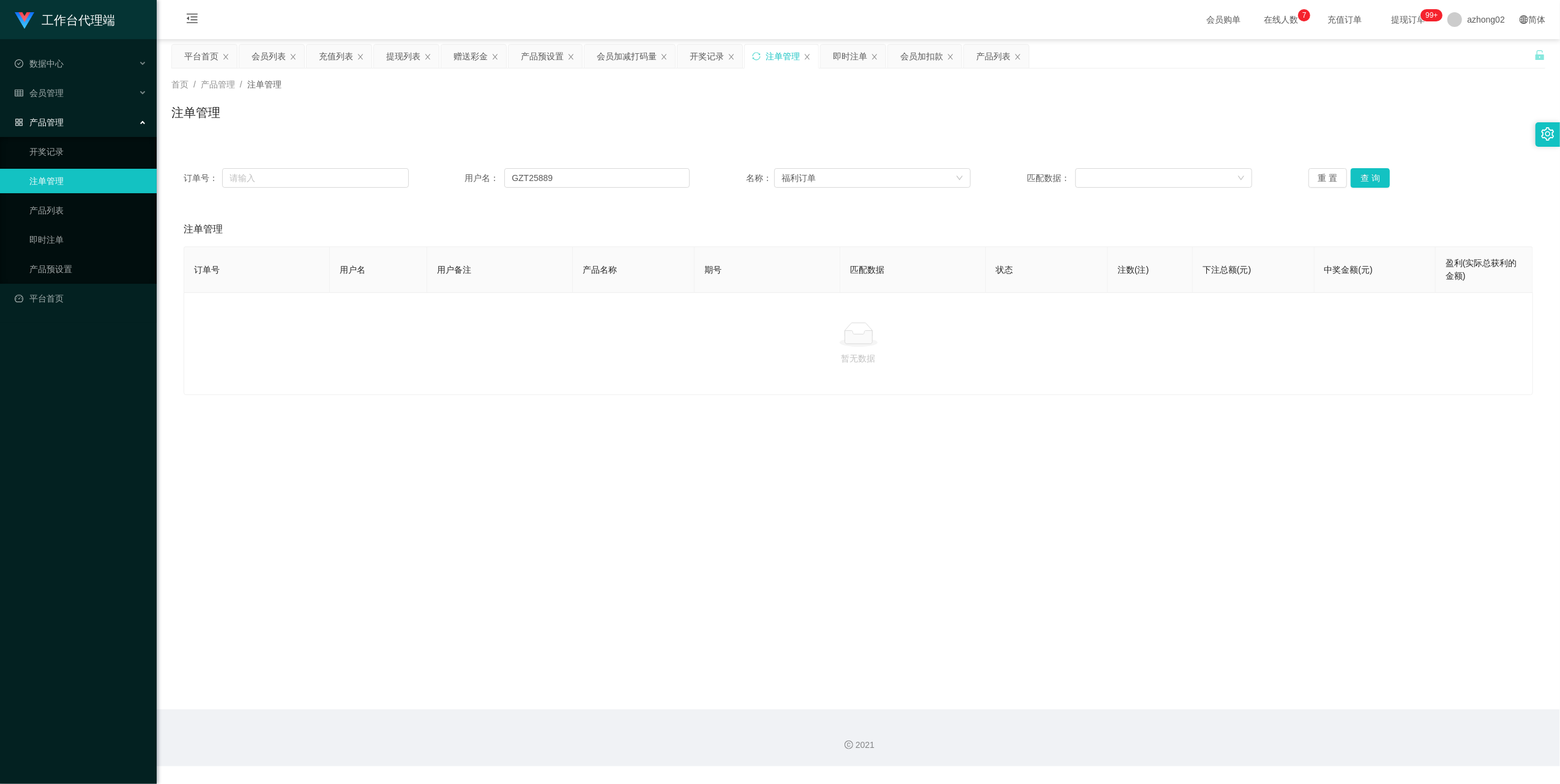
click at [30, 117] on span "产品管理" at bounding box center [39, 122] width 49 height 9
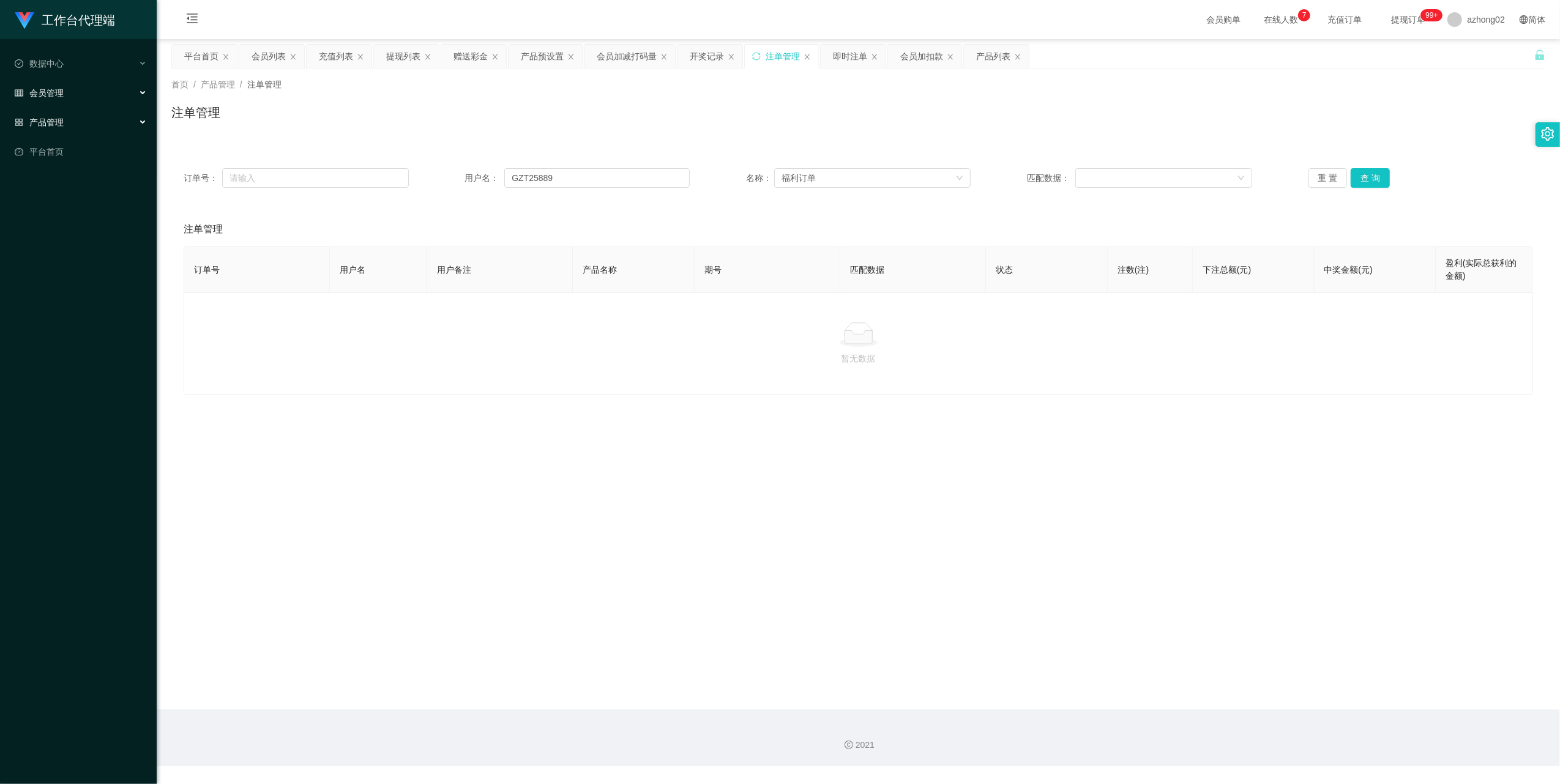
click at [61, 93] on span "会员管理" at bounding box center [39, 93] width 49 height 9
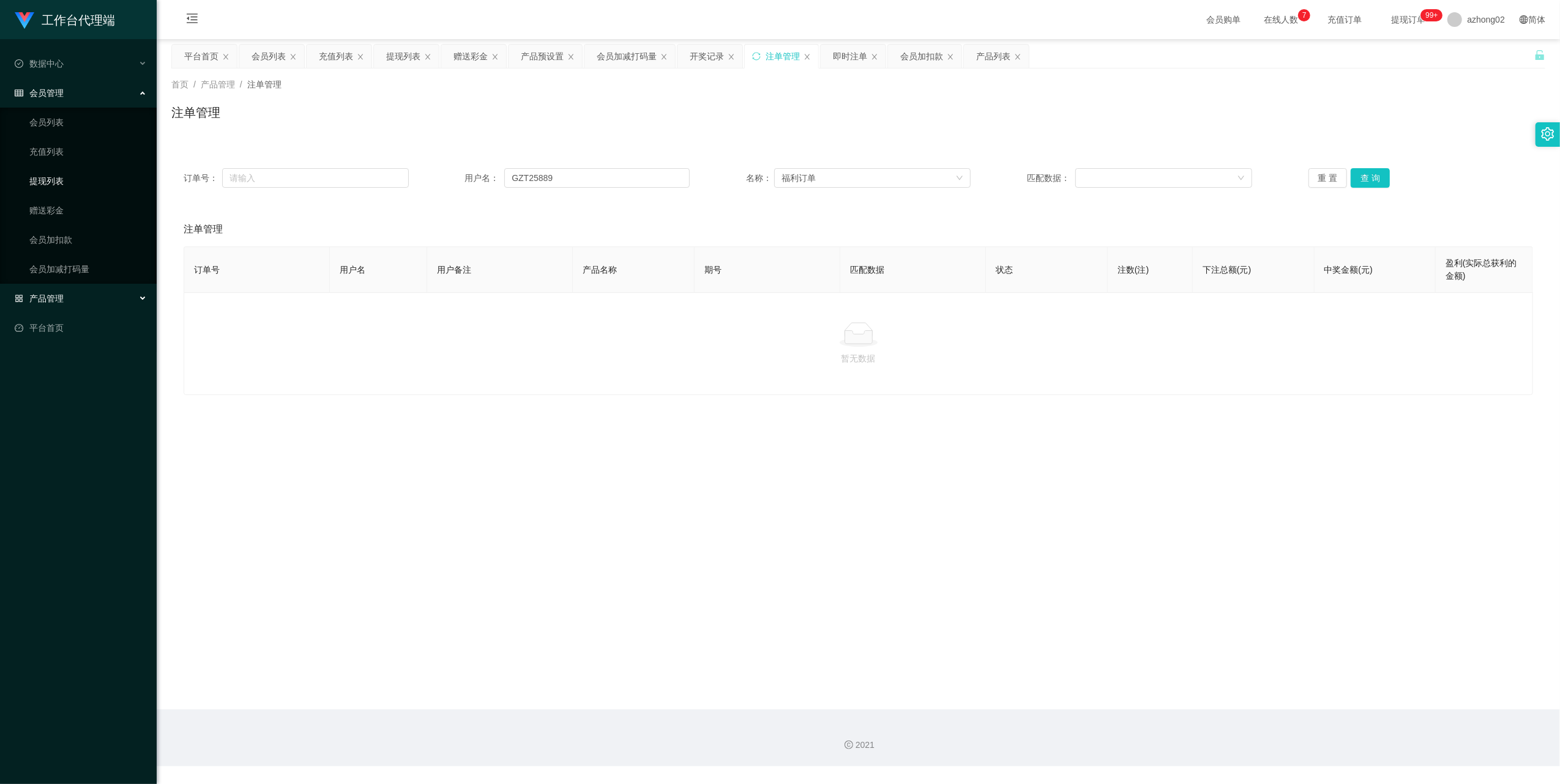
drag, startPoint x: 57, startPoint y: 175, endPoint x: 99, endPoint y: 175, distance: 42.0
click at [57, 175] on link "提现列表" at bounding box center [87, 181] width 117 height 25
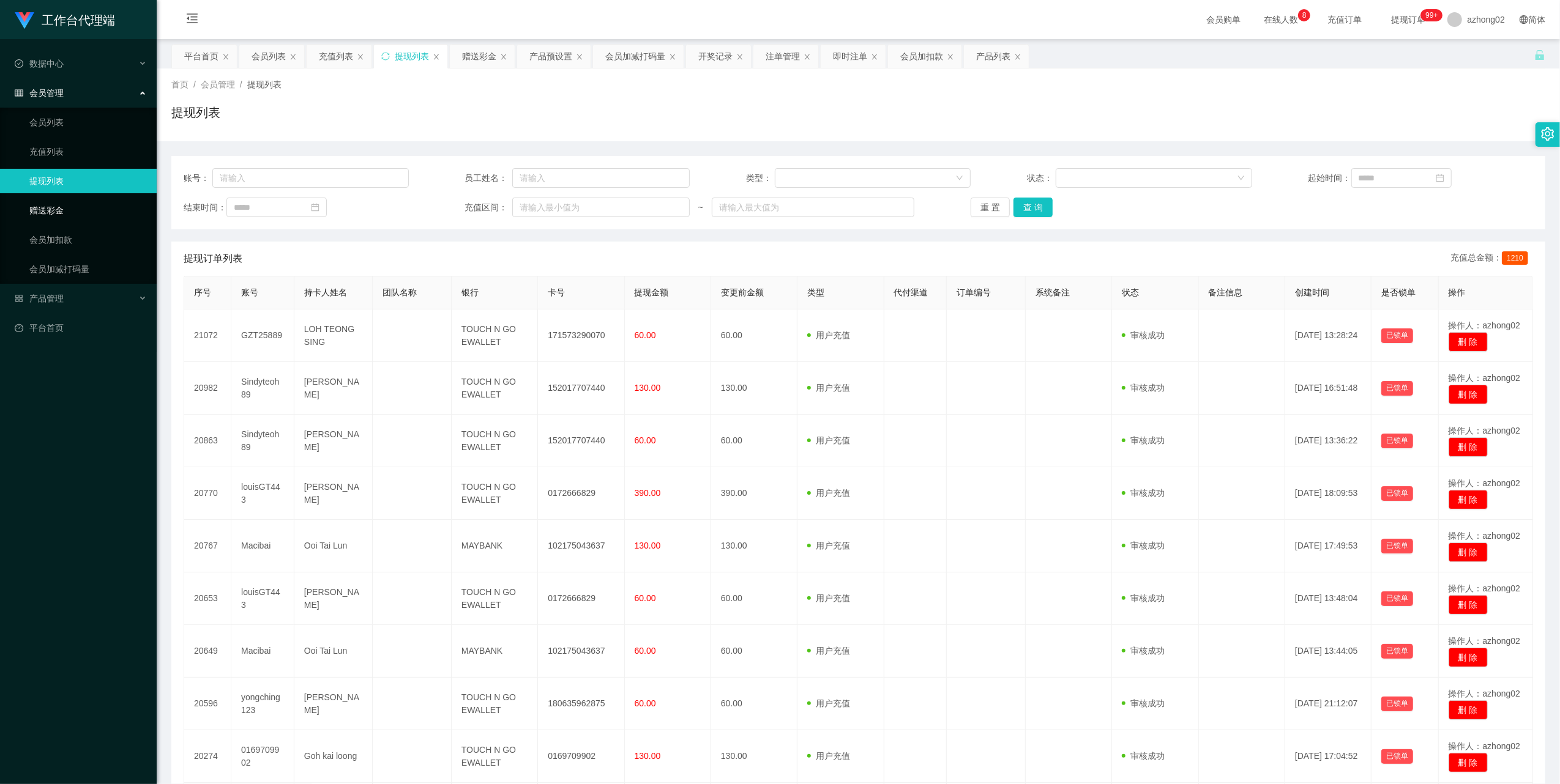
click at [39, 213] on link "赠送彩金" at bounding box center [87, 210] width 117 height 25
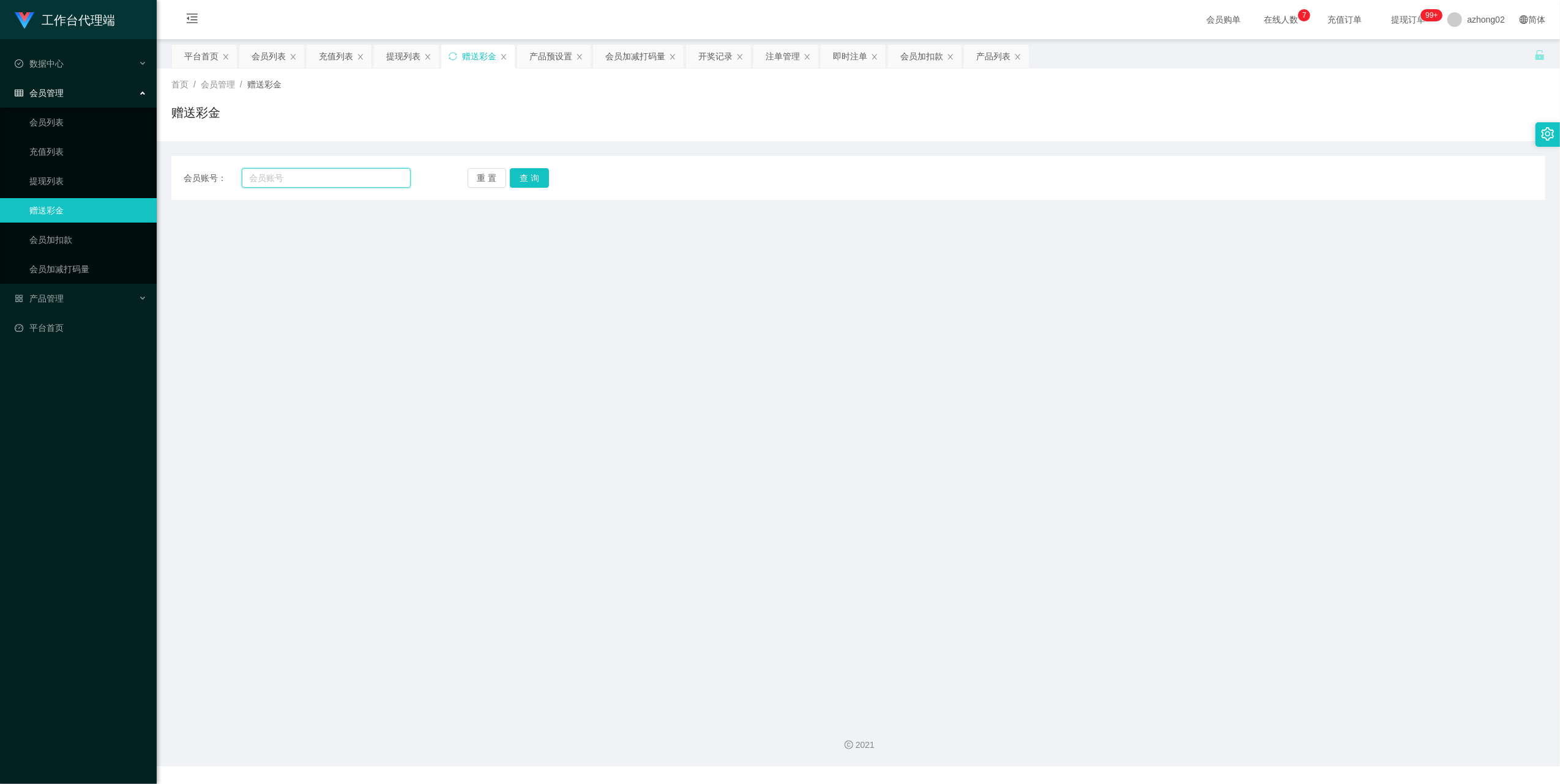
click at [303, 177] on input "text" at bounding box center [326, 177] width 169 height 20
paste input "GZT25889"
type input "GZT25889"
click at [540, 181] on button "查 询" at bounding box center [530, 177] width 39 height 20
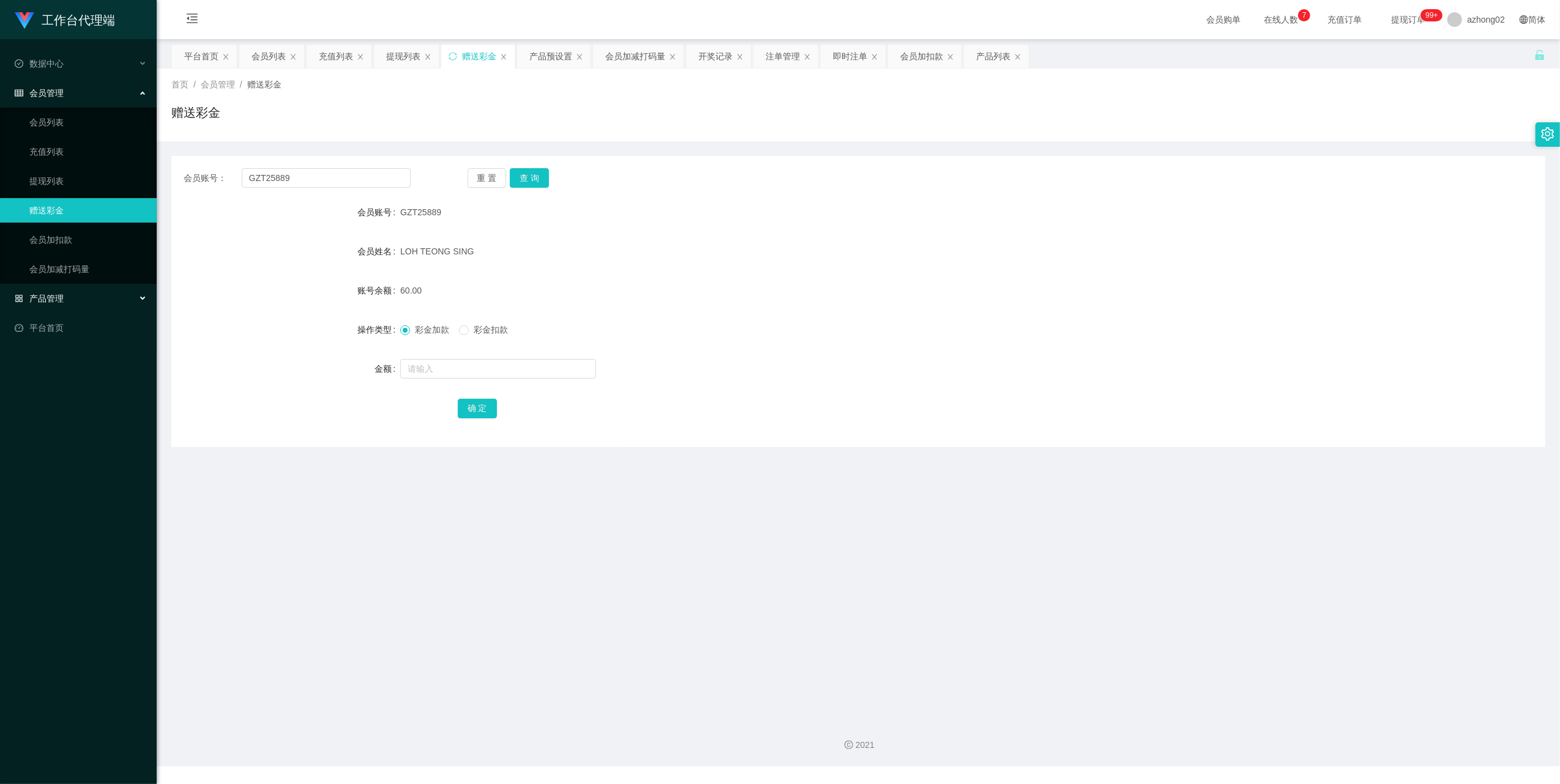
click at [42, 289] on div "产品管理" at bounding box center [78, 298] width 157 height 25
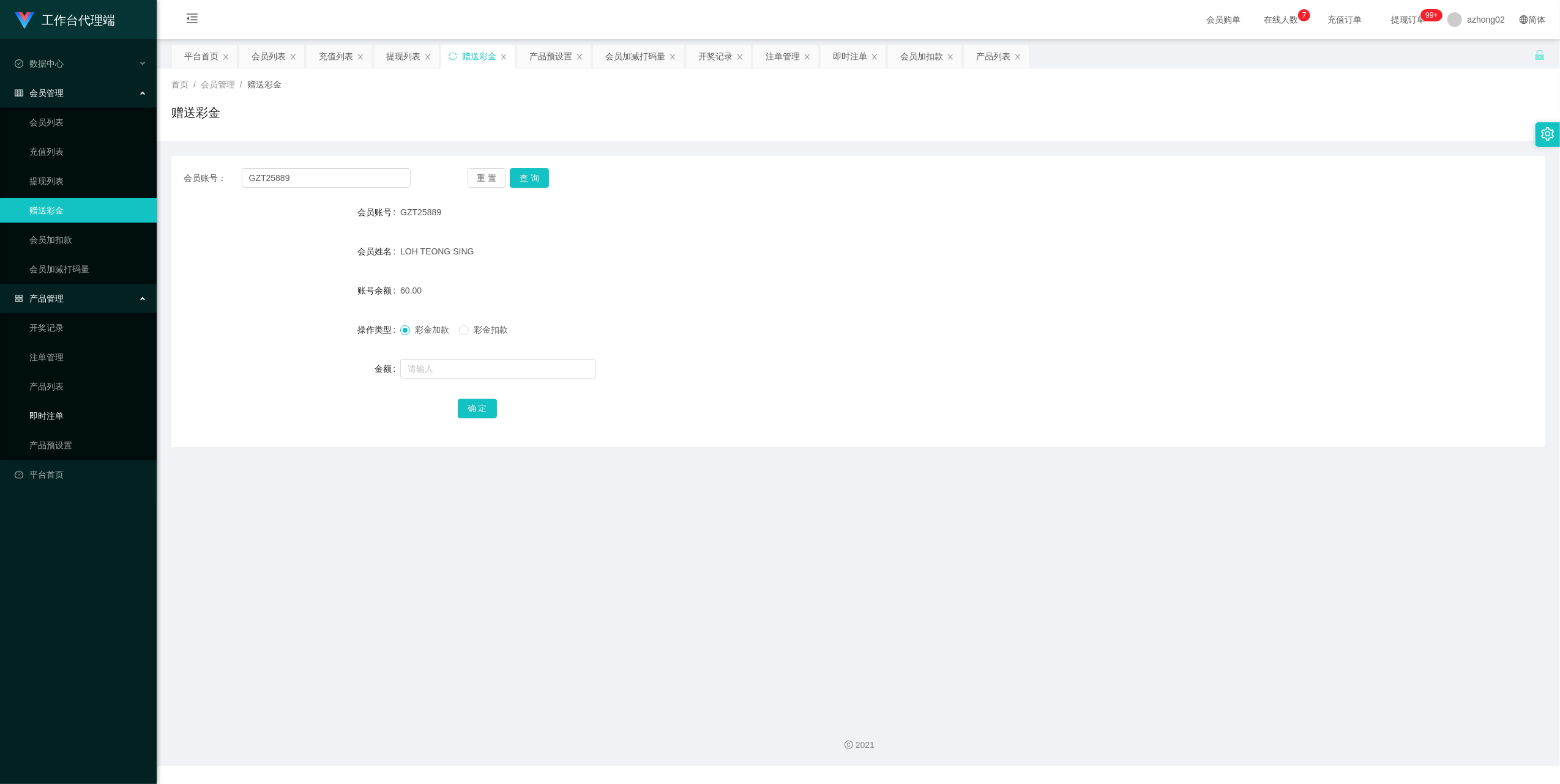
click at [55, 414] on link "即时注单" at bounding box center [87, 416] width 117 height 25
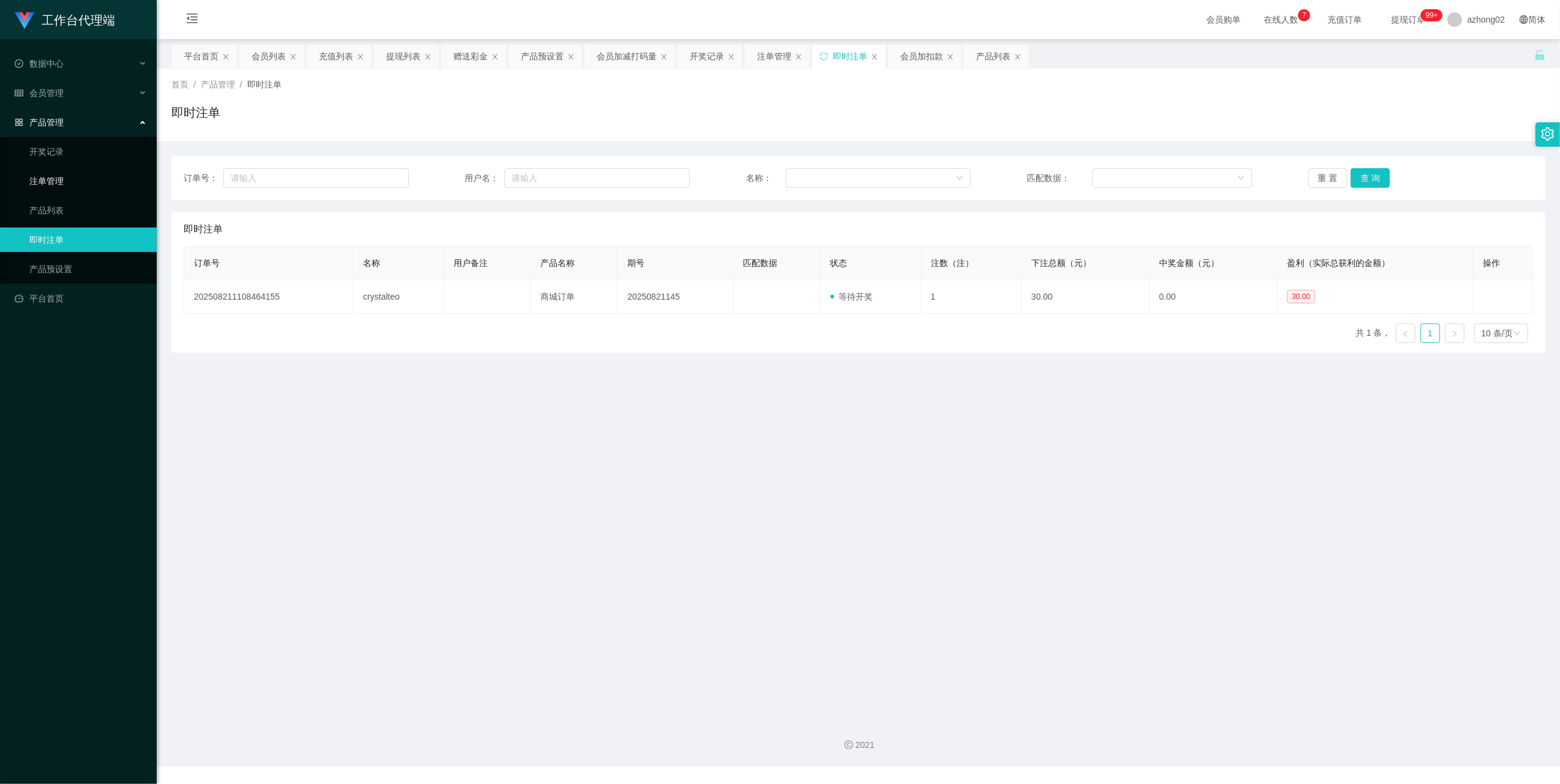
click at [47, 177] on link "注单管理" at bounding box center [87, 181] width 117 height 25
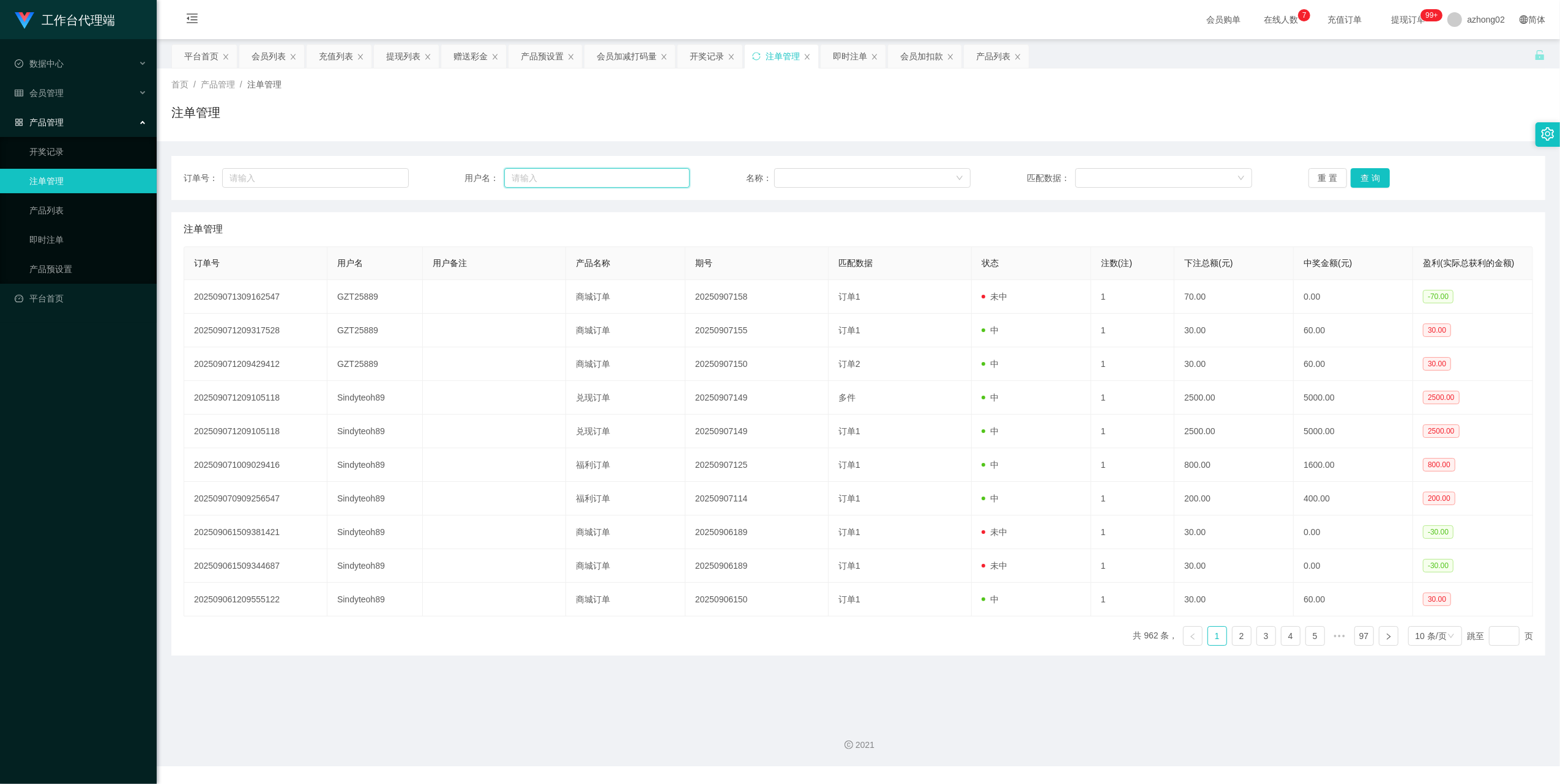
click at [617, 177] on input "text" at bounding box center [597, 177] width 185 height 20
paste input "GZT25889"
type input "GZT25889"
click at [54, 96] on div "会员管理" at bounding box center [78, 93] width 157 height 25
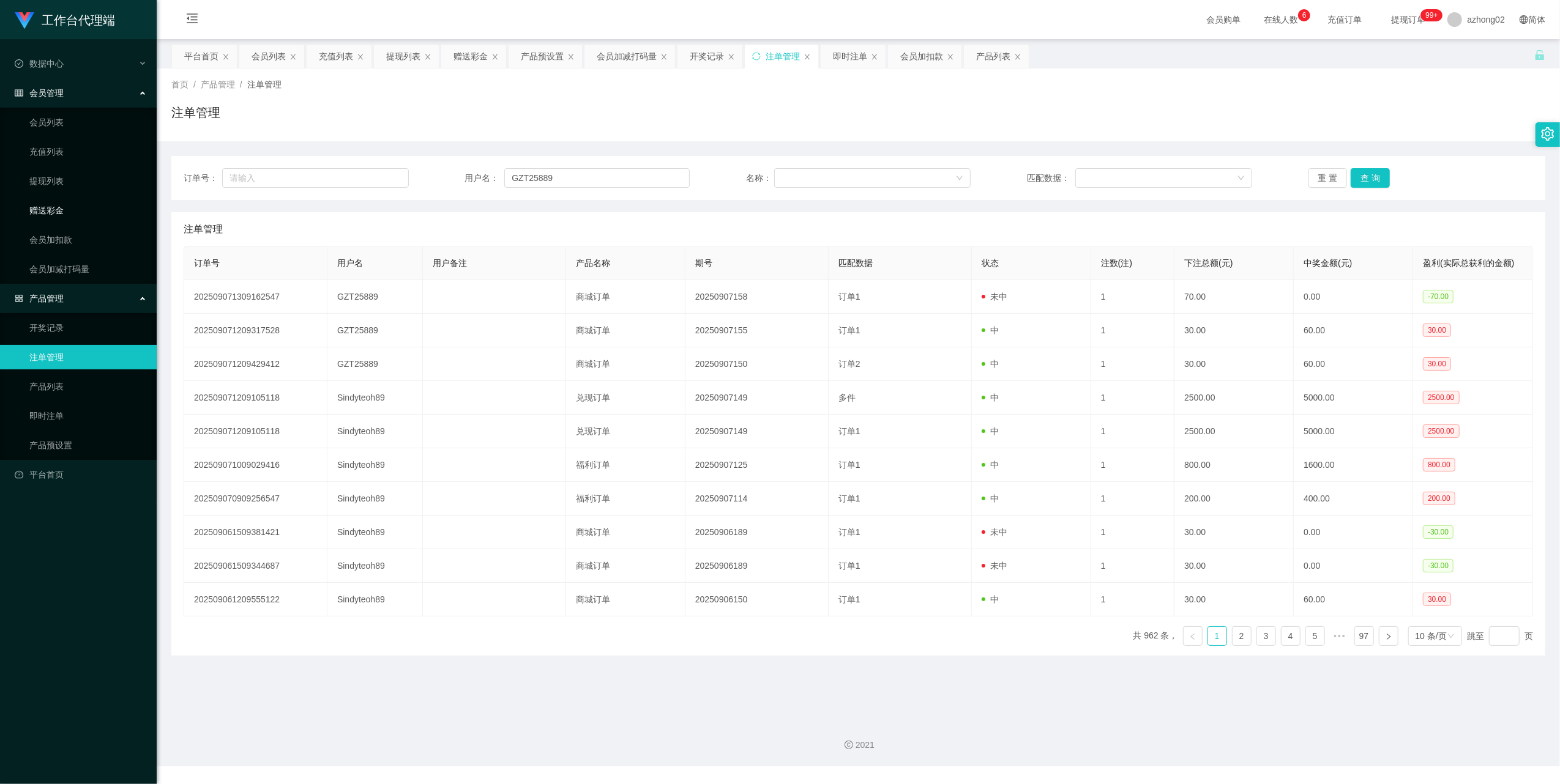
click at [57, 213] on link "赠送彩金" at bounding box center [87, 210] width 117 height 25
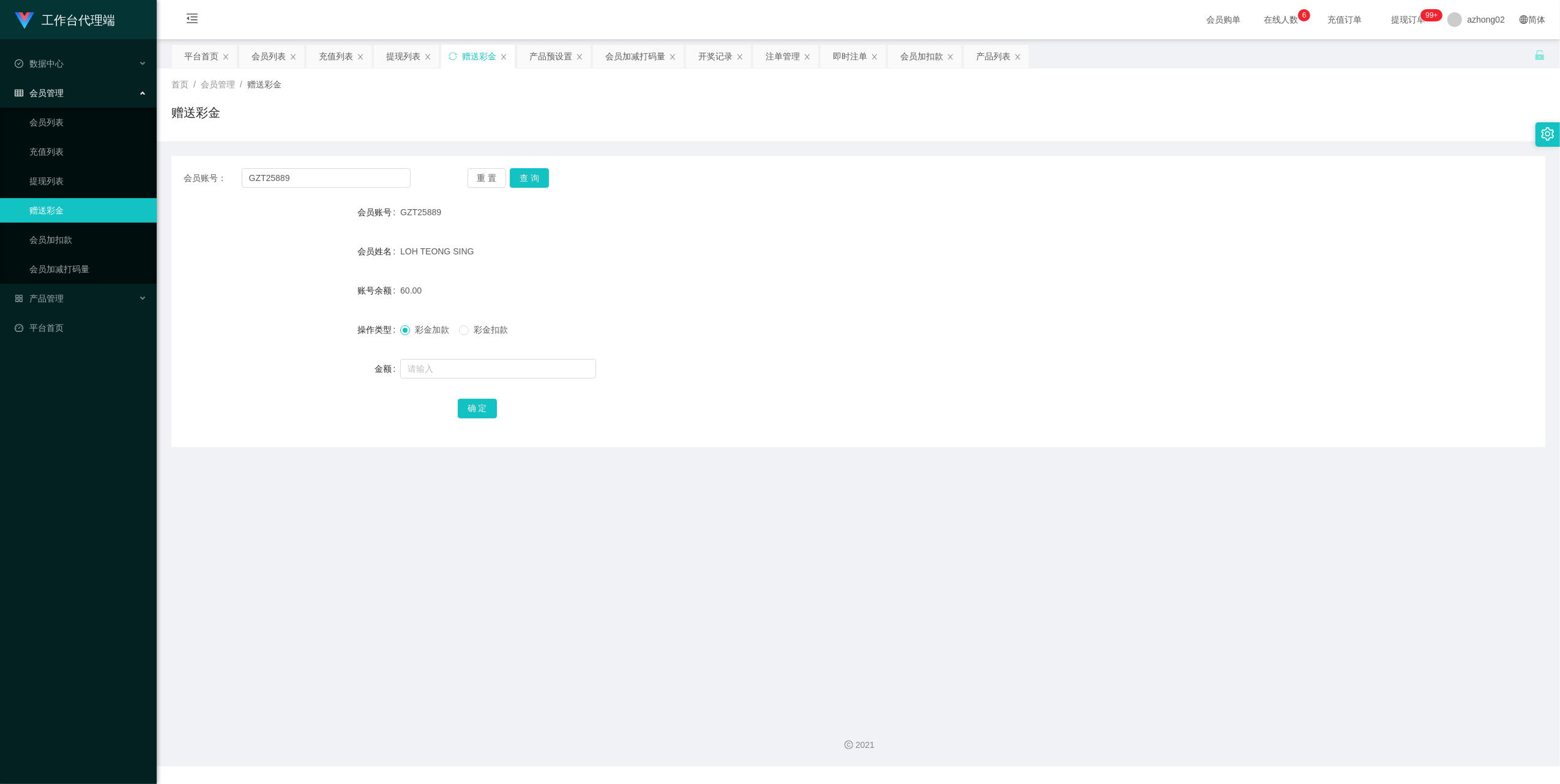
click at [352, 191] on div "会员账号： GZT25889 重 置 查 询 会员账号 GZT25889 会员姓名 LOH TEONG SING 账号余额 60.00 操作类型 彩金加款 彩…" at bounding box center [858, 302] width 1374 height 291
click at [334, 183] on input "GZT25889" at bounding box center [326, 177] width 169 height 20
paste input "0169709902"
type input "0169709902"
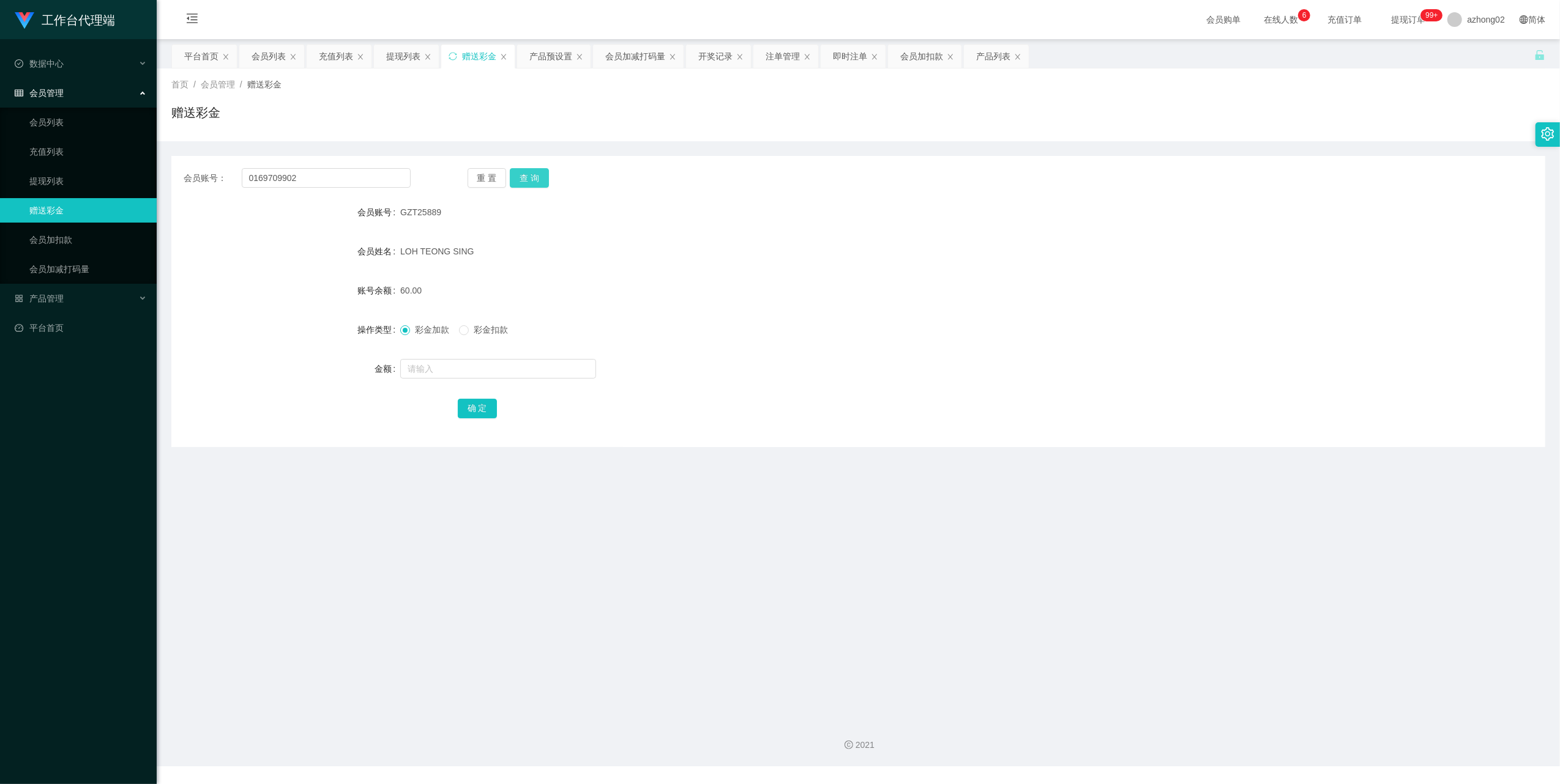
click at [531, 174] on button "查 询" at bounding box center [530, 177] width 39 height 20
click at [275, 183] on input "0169709902" at bounding box center [326, 177] width 169 height 20
click at [60, 257] on link "会员加减打码量" at bounding box center [87, 269] width 117 height 25
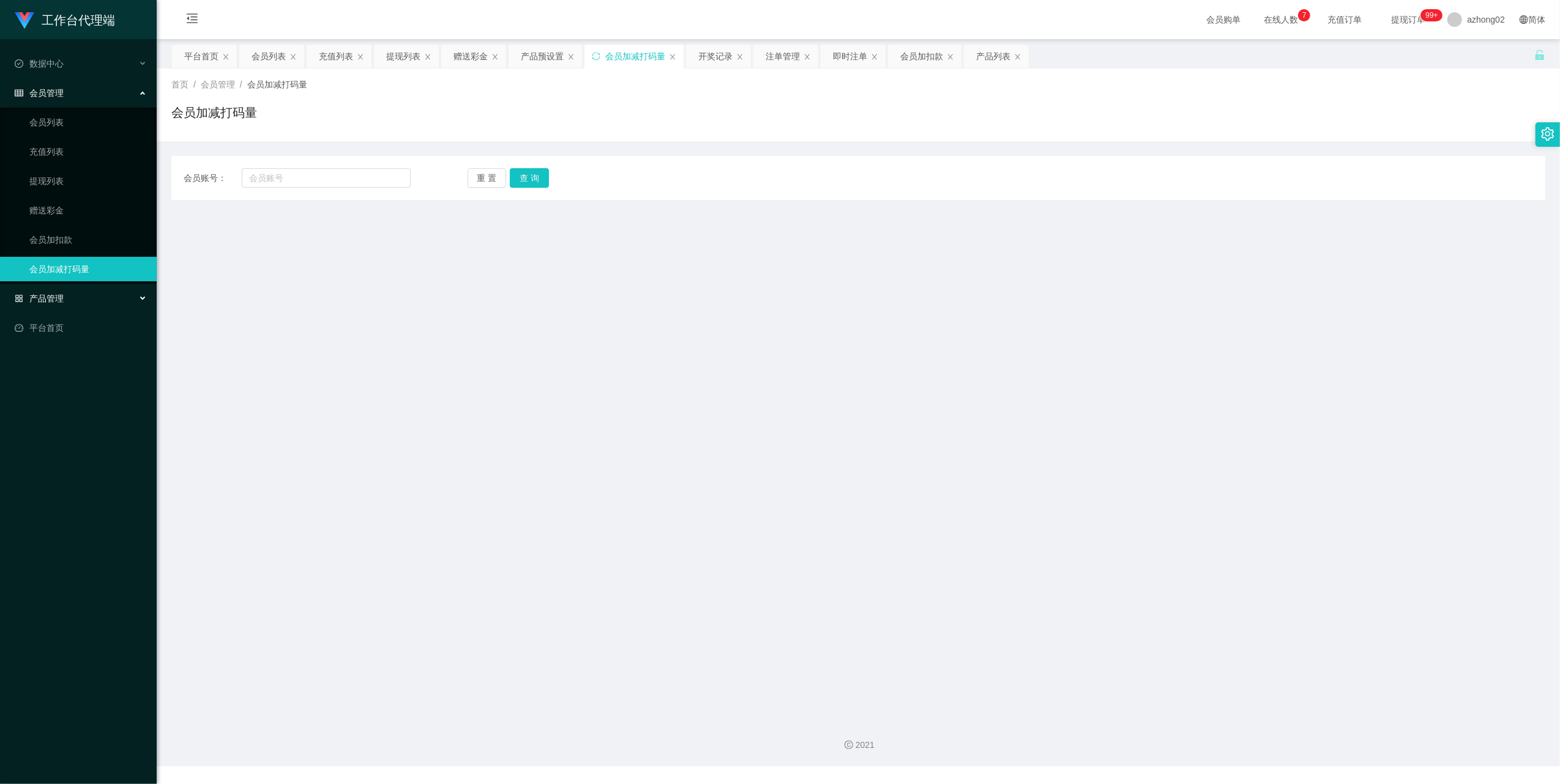
click at [69, 288] on div "产品管理" at bounding box center [78, 298] width 157 height 25
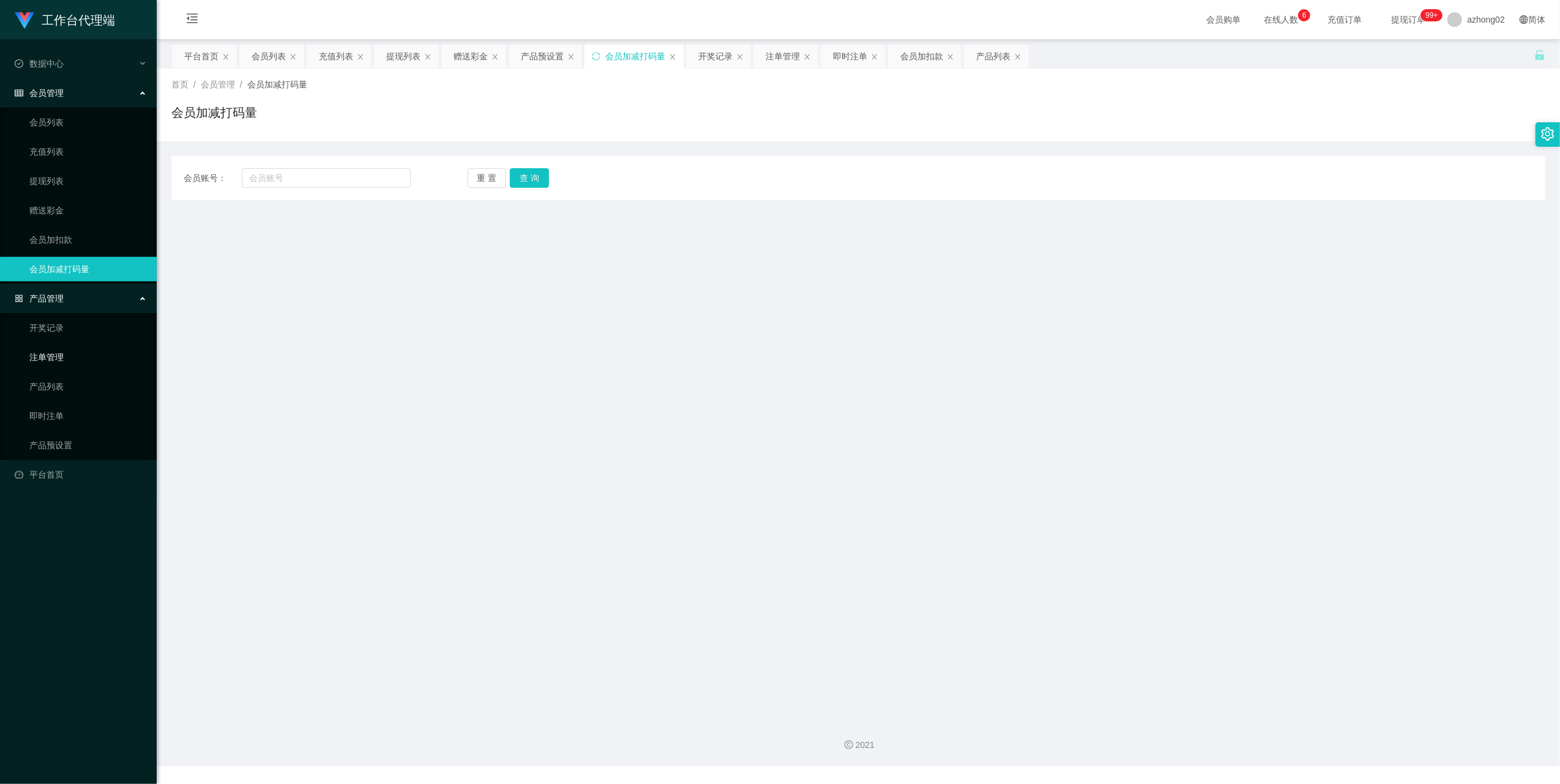
click at [49, 358] on link "注单管理" at bounding box center [87, 357] width 117 height 25
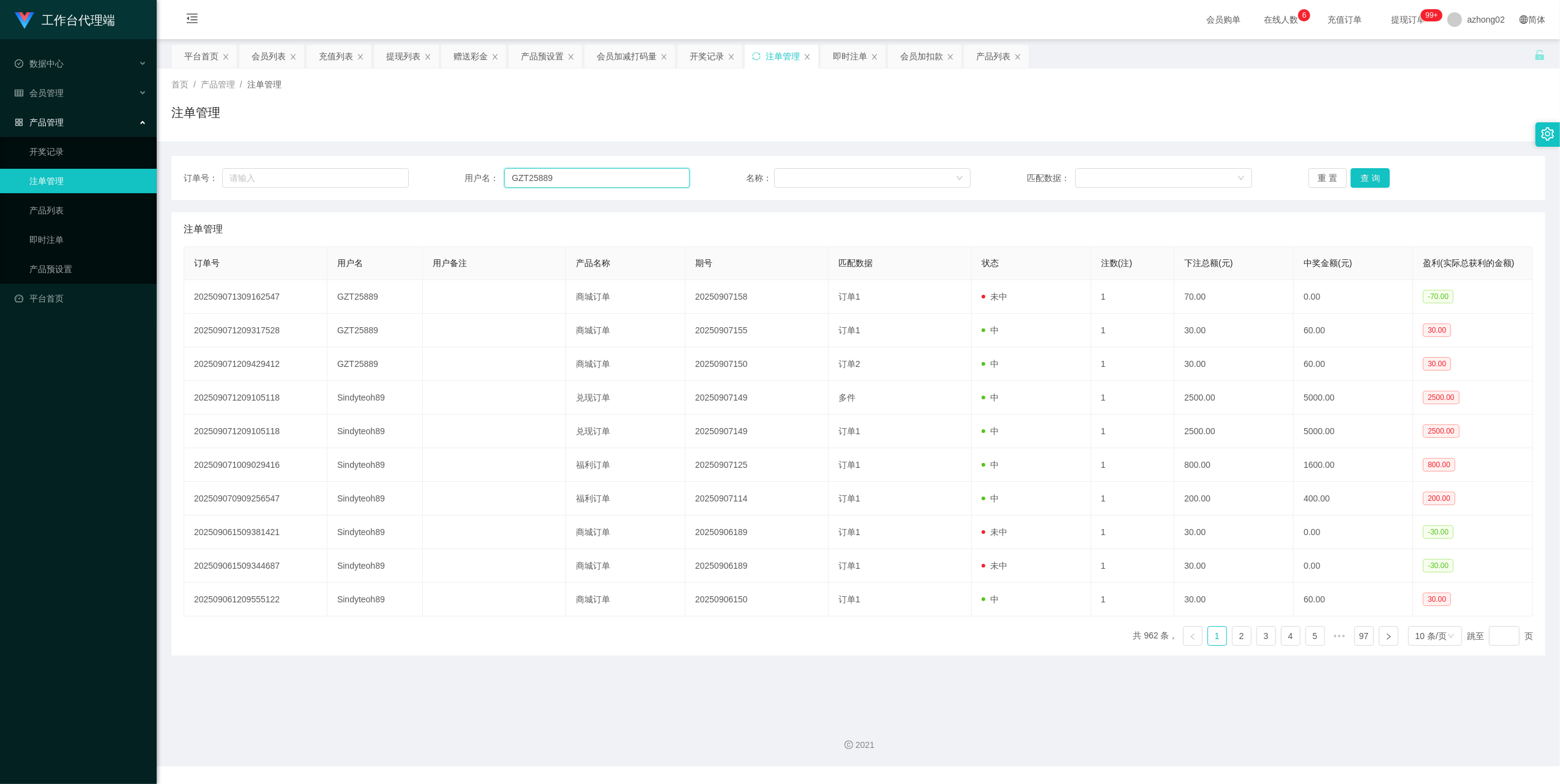
click at [569, 179] on input "GZT25889" at bounding box center [597, 177] width 185 height 20
paste input "0169709902"
type input "0169709902"
click at [1364, 170] on button "查 询" at bounding box center [1371, 177] width 39 height 20
